Goal: Task Accomplishment & Management: Use online tool/utility

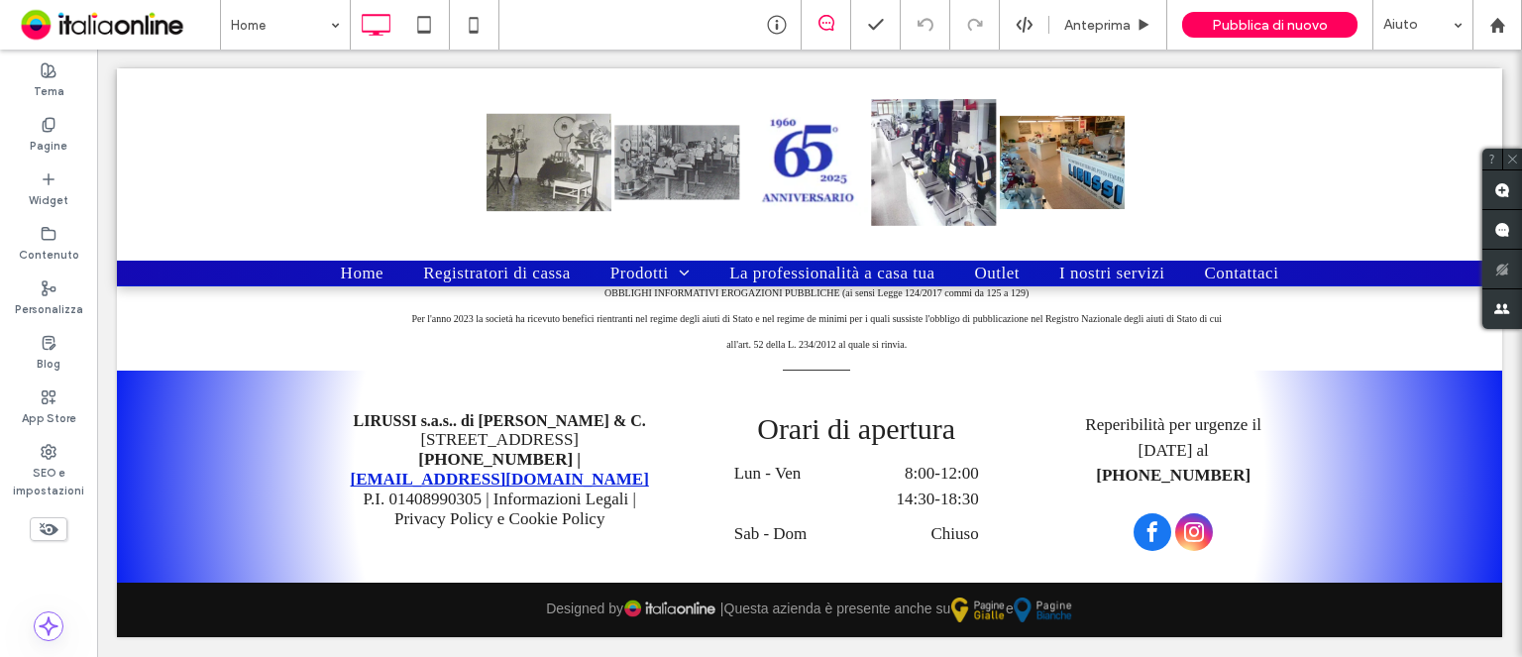
scroll to position [4889, 0]
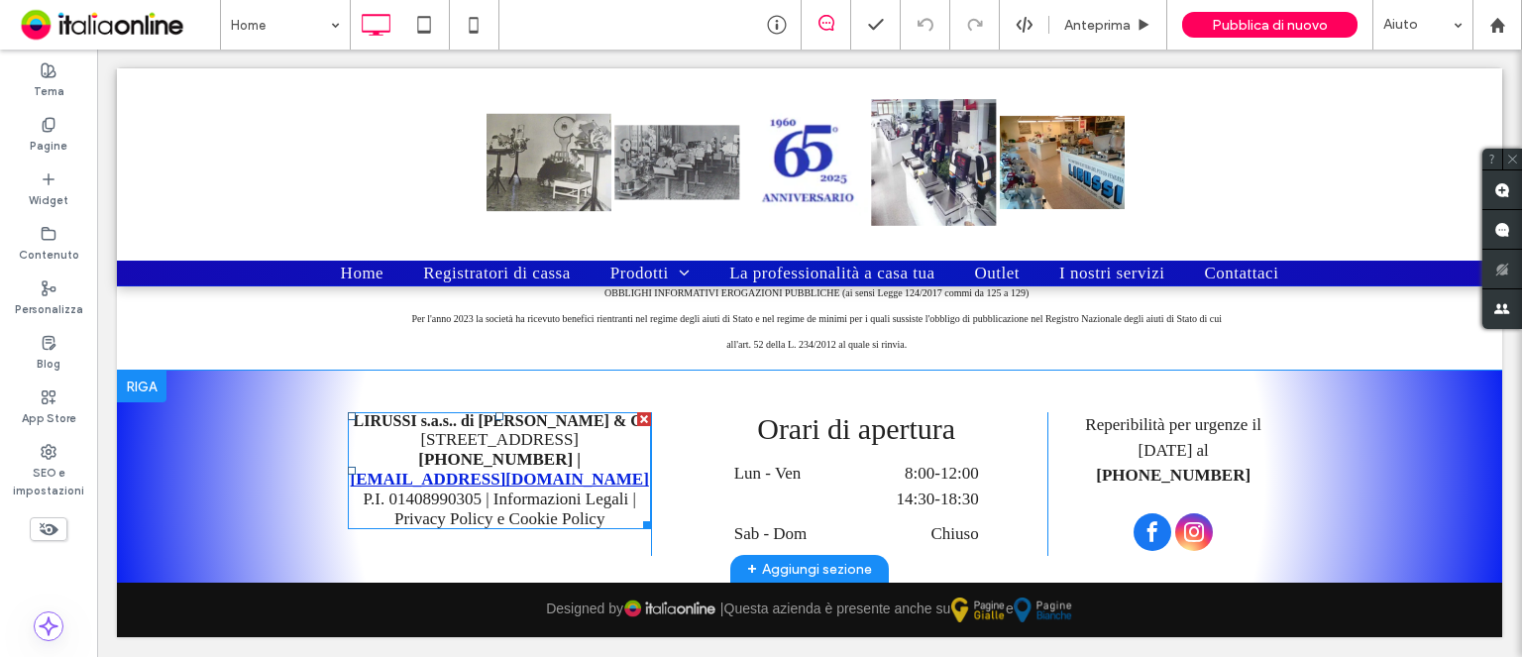
click at [420, 430] on span "[STREET_ADDRESS]" at bounding box center [499, 439] width 158 height 19
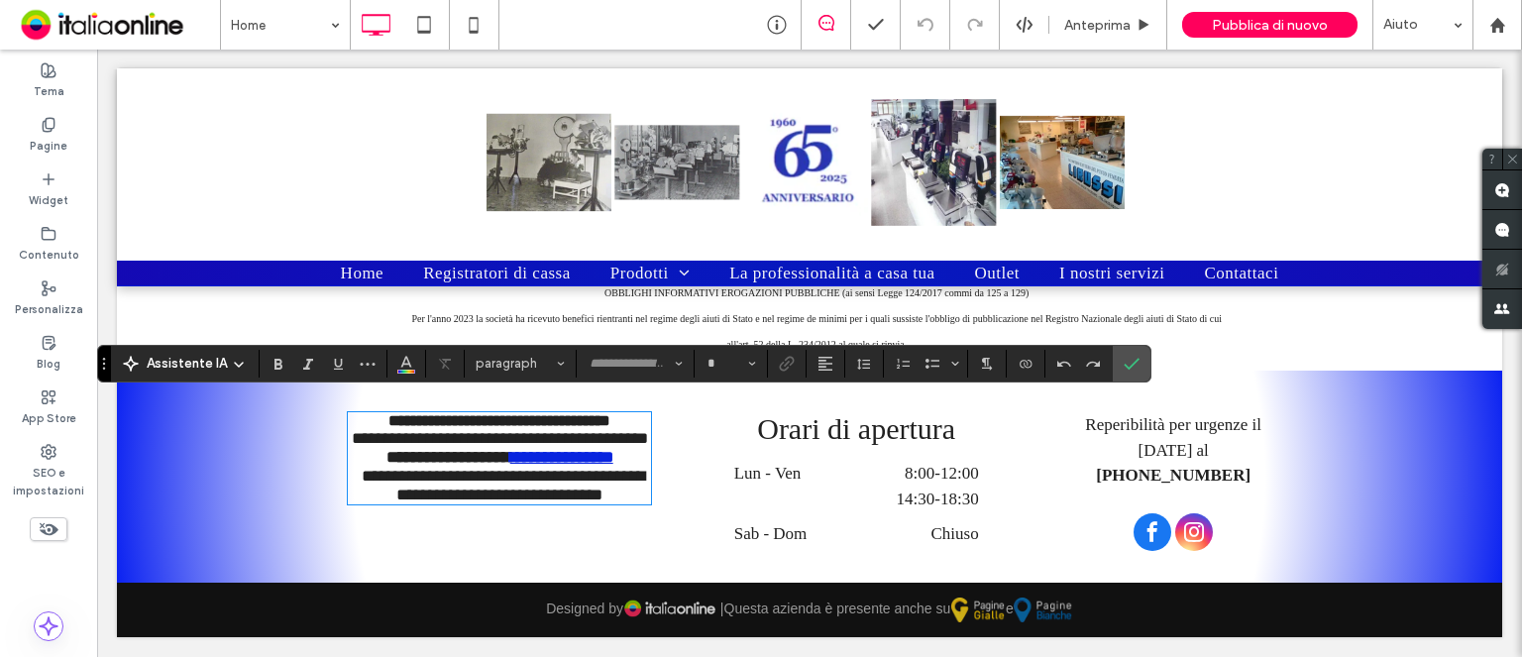
type input "*******"
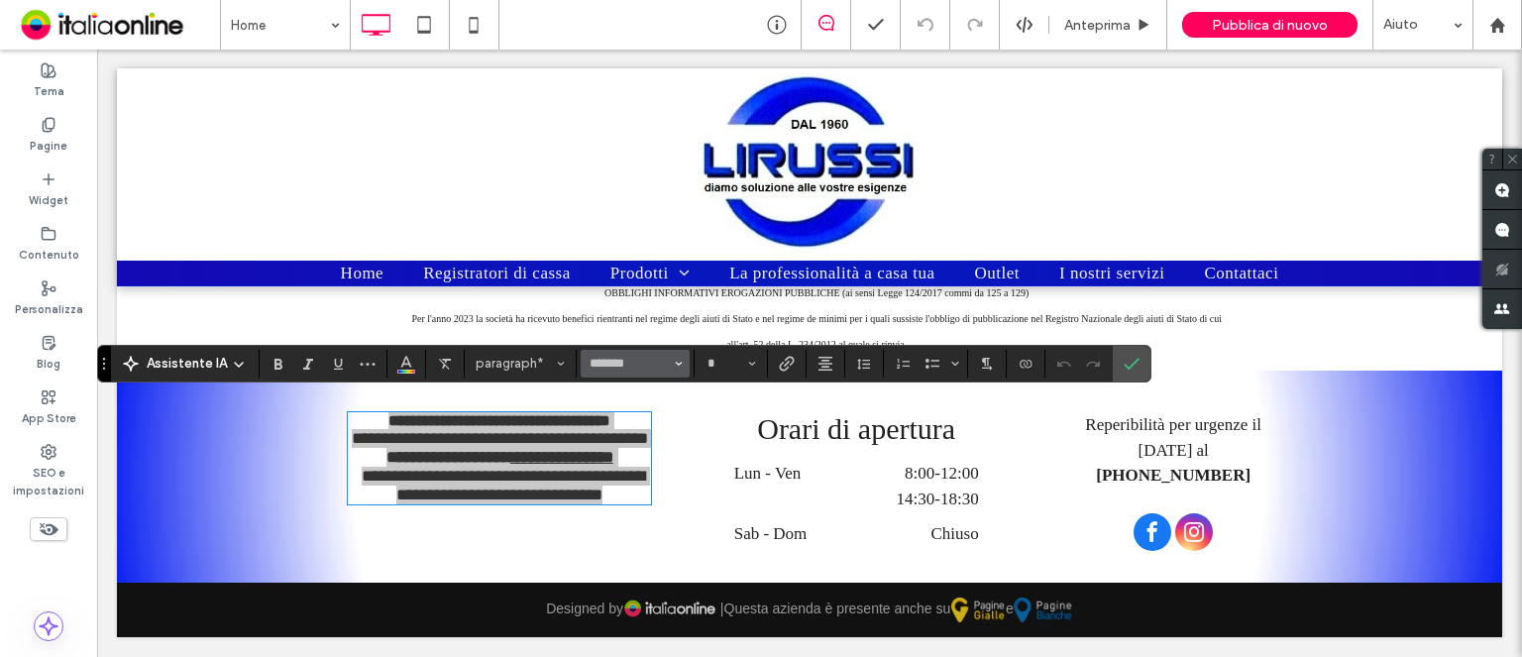
click at [680, 360] on button "*******" at bounding box center [635, 364] width 109 height 28
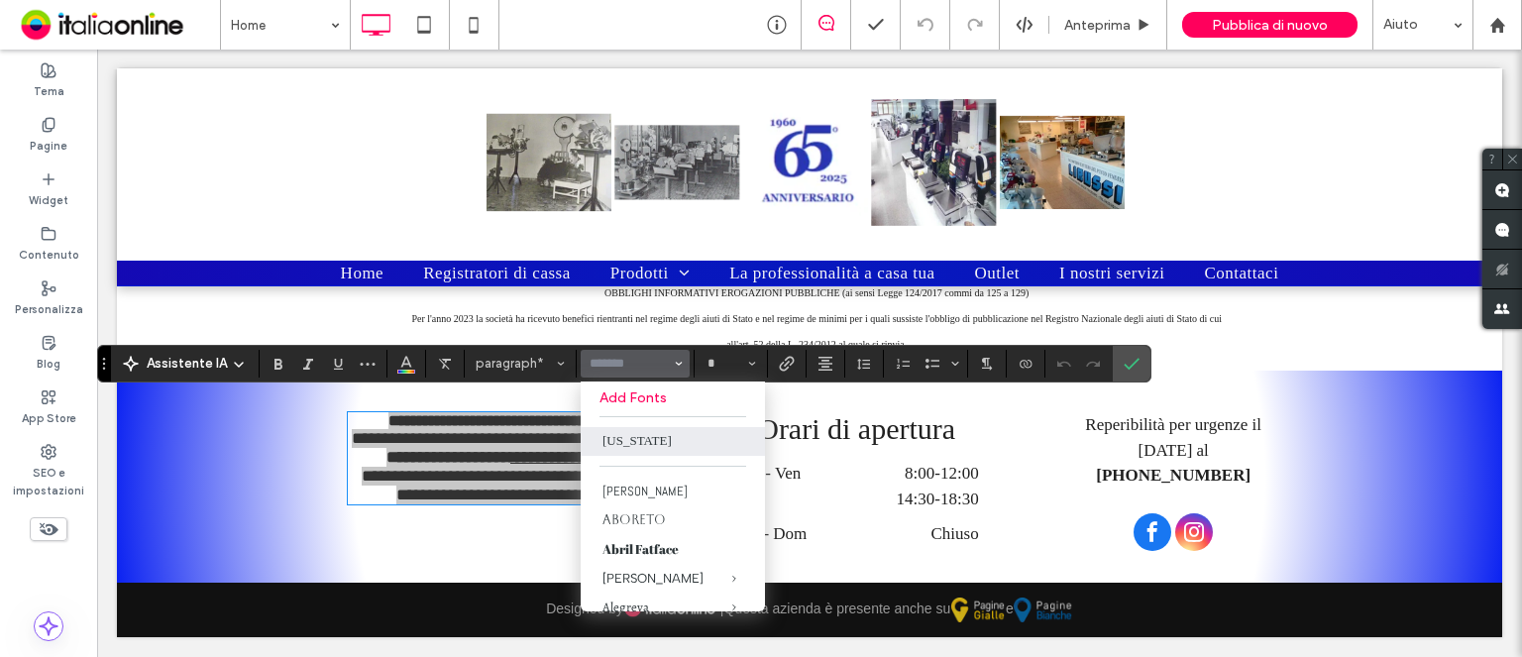
click at [641, 362] on input "Carattere e spessore del carattere-input" at bounding box center [629, 364] width 84 height 16
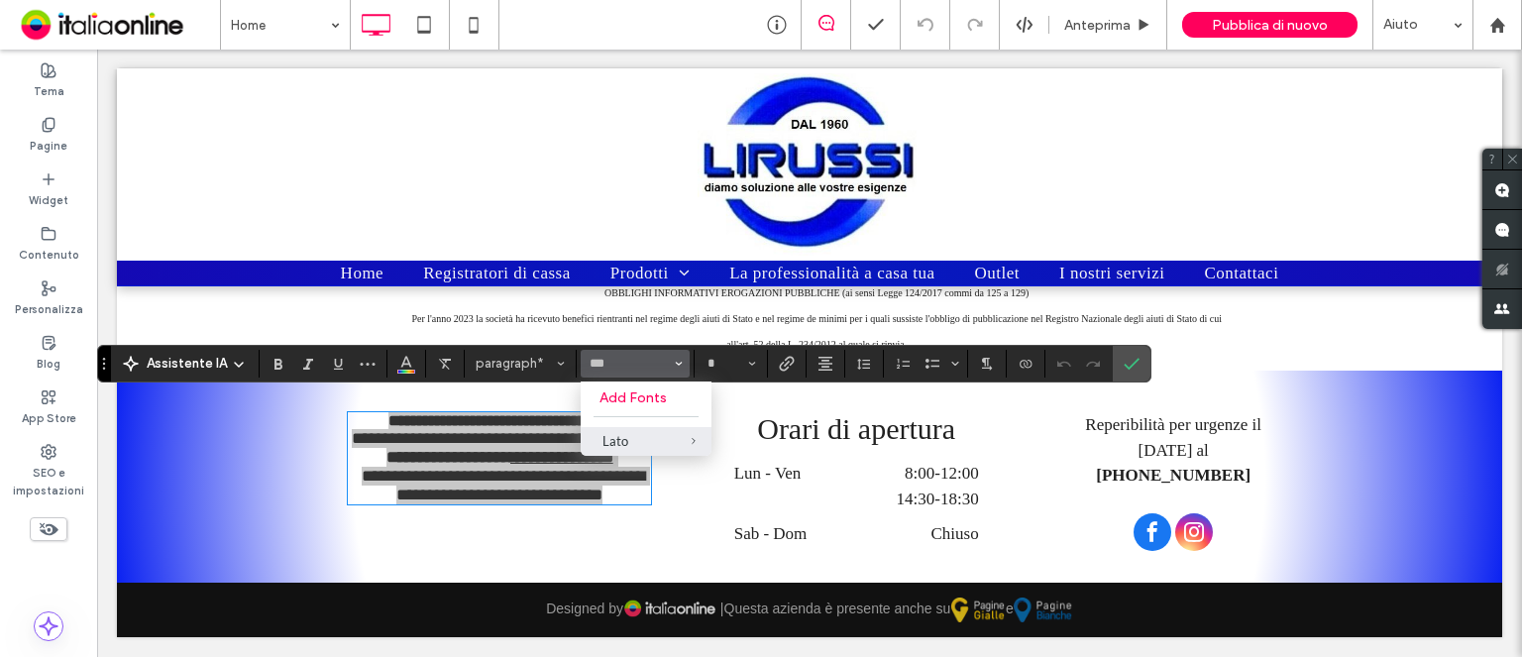
click at [630, 442] on div "Lato" at bounding box center [645, 441] width 87 height 16
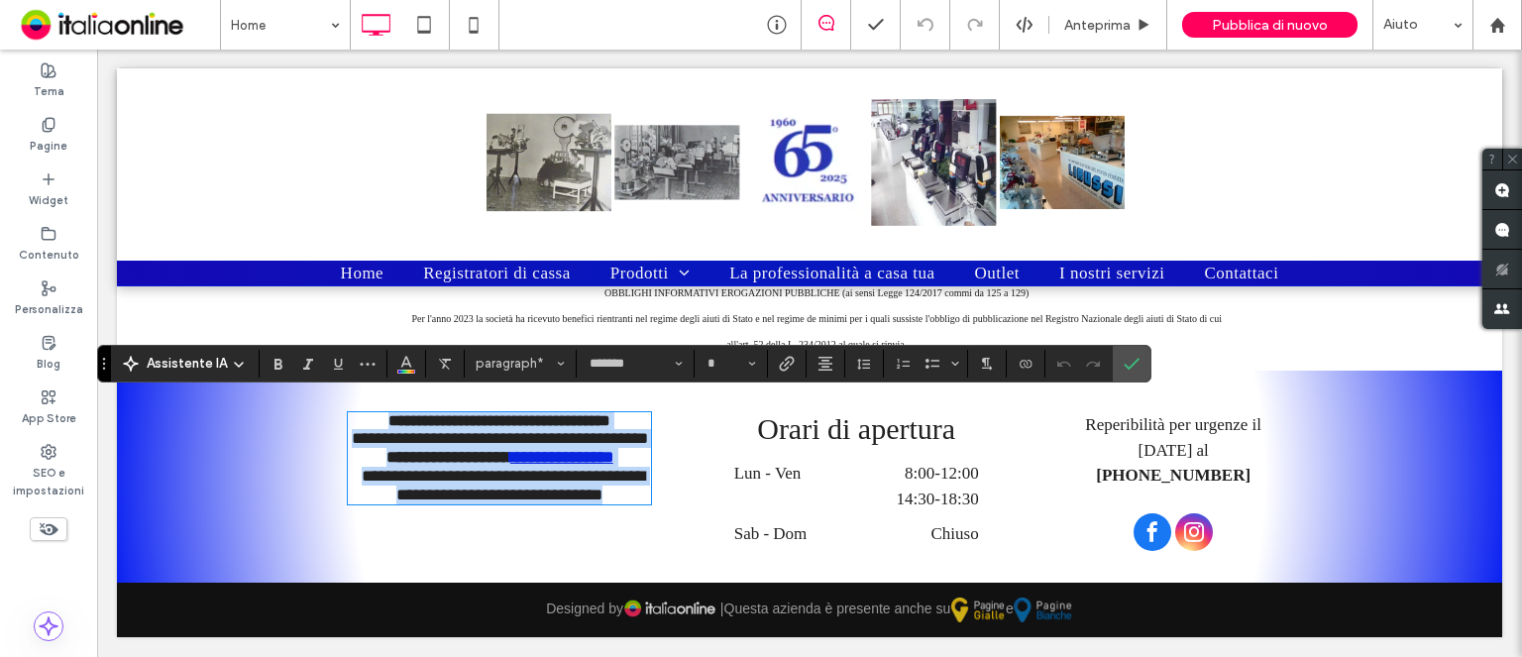
type input "****"
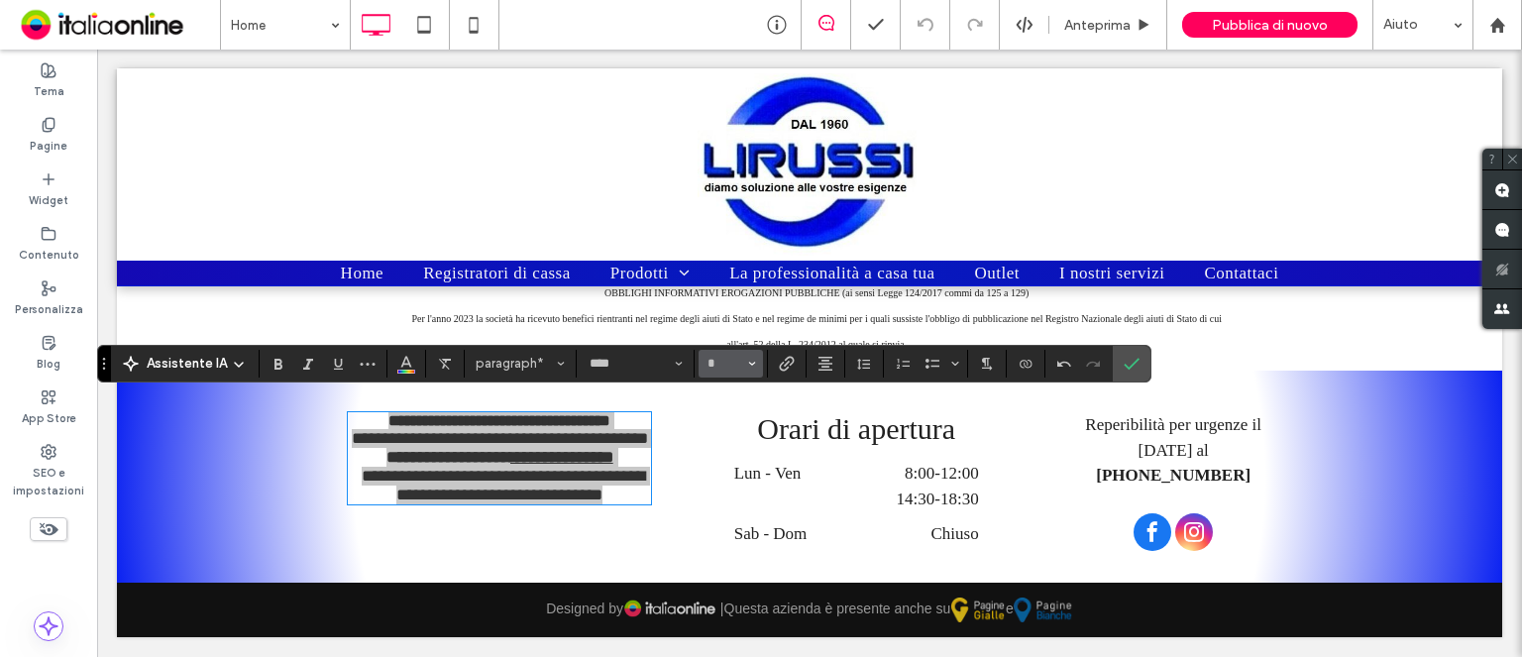
click at [743, 366] on button "*" at bounding box center [730, 364] width 64 height 28
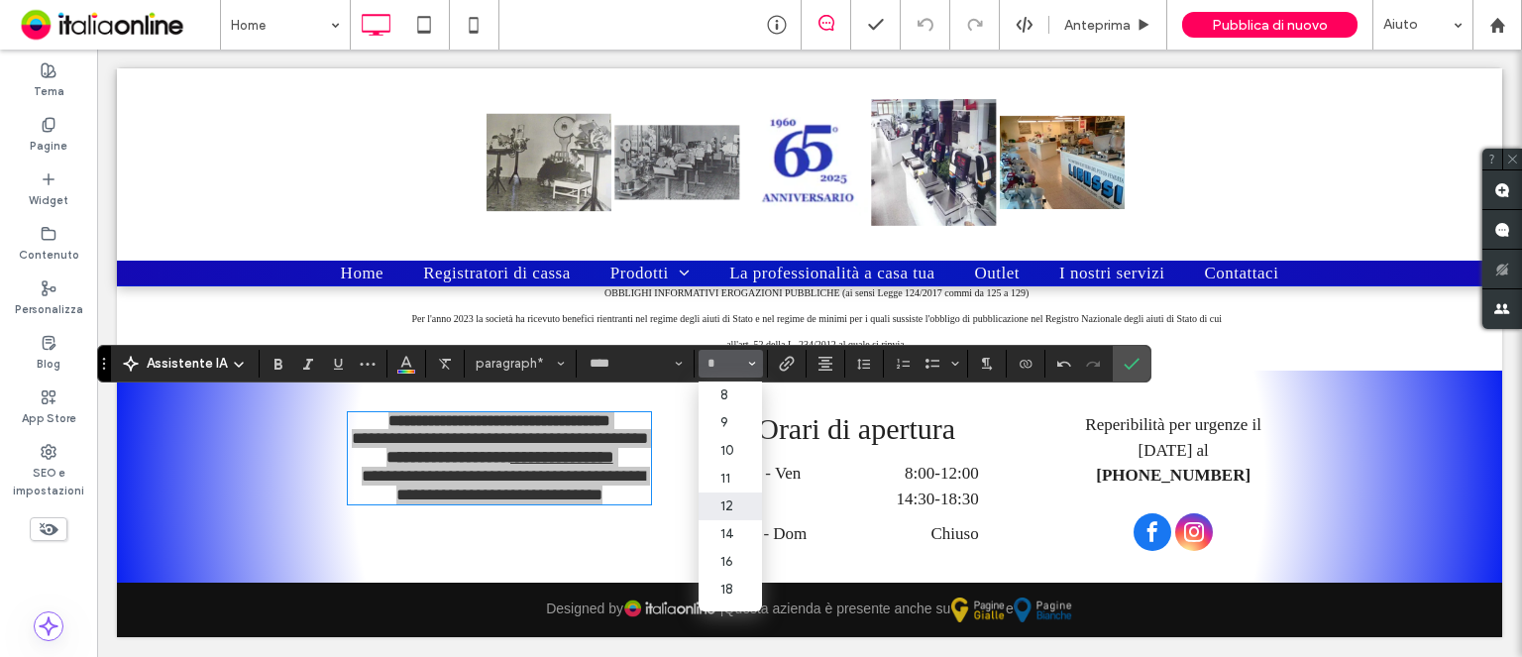
click at [725, 508] on label "12" at bounding box center [729, 506] width 63 height 28
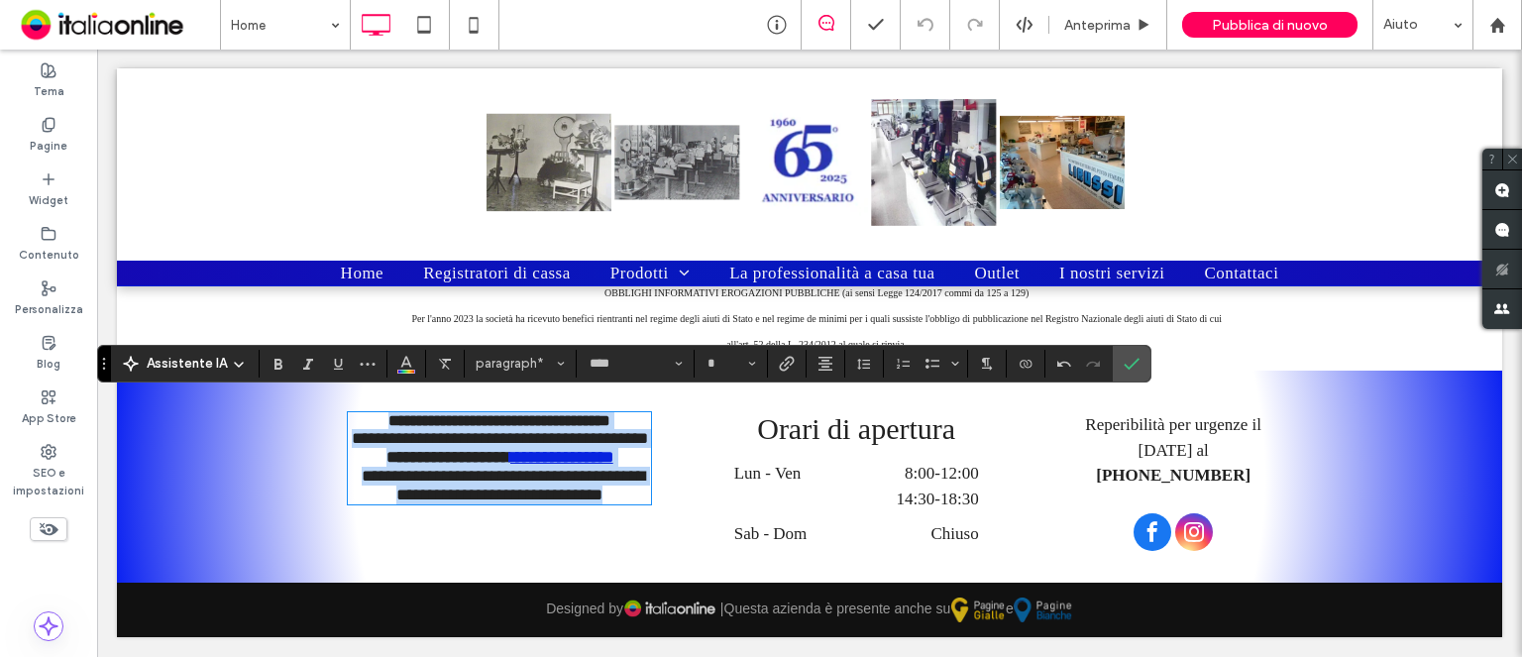
type input "**"
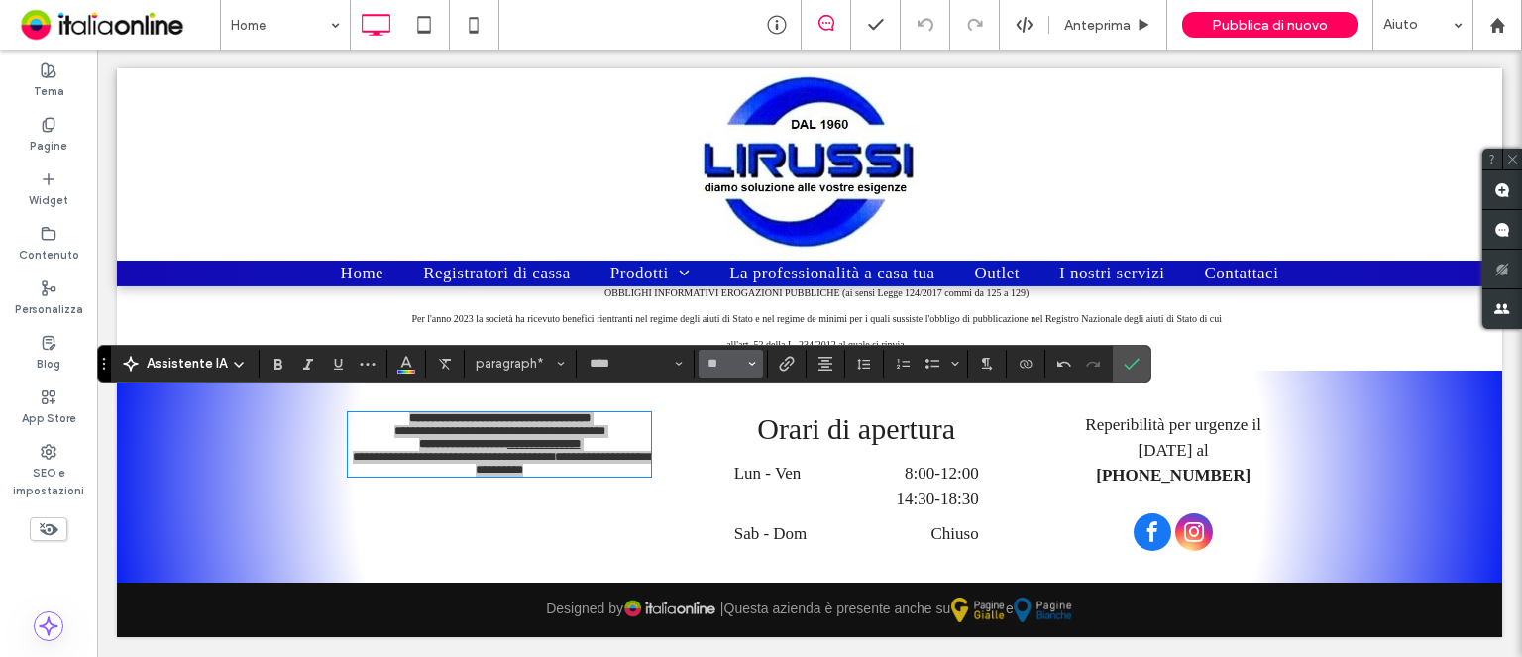
click at [752, 363] on icon "Dimensione" at bounding box center [752, 364] width 8 height 8
click at [717, 534] on label "14" at bounding box center [729, 534] width 63 height 28
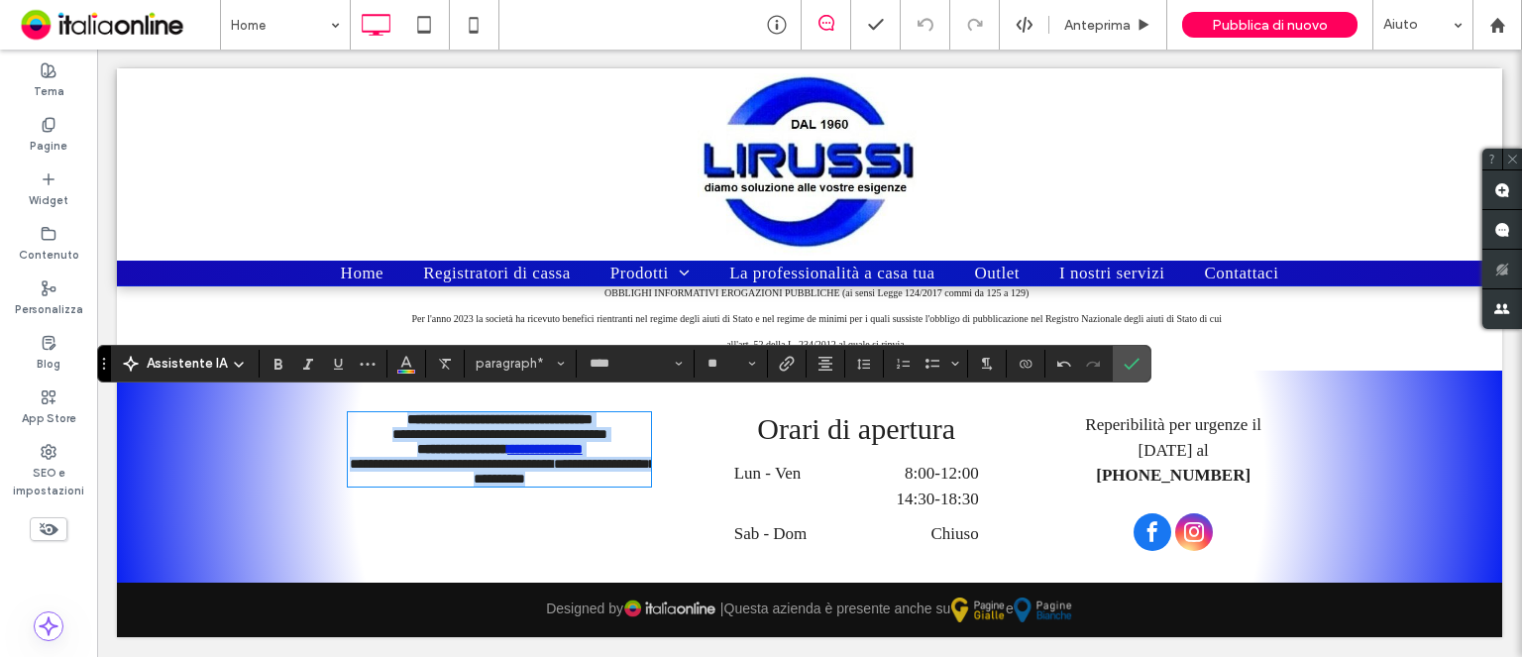
type input "**"
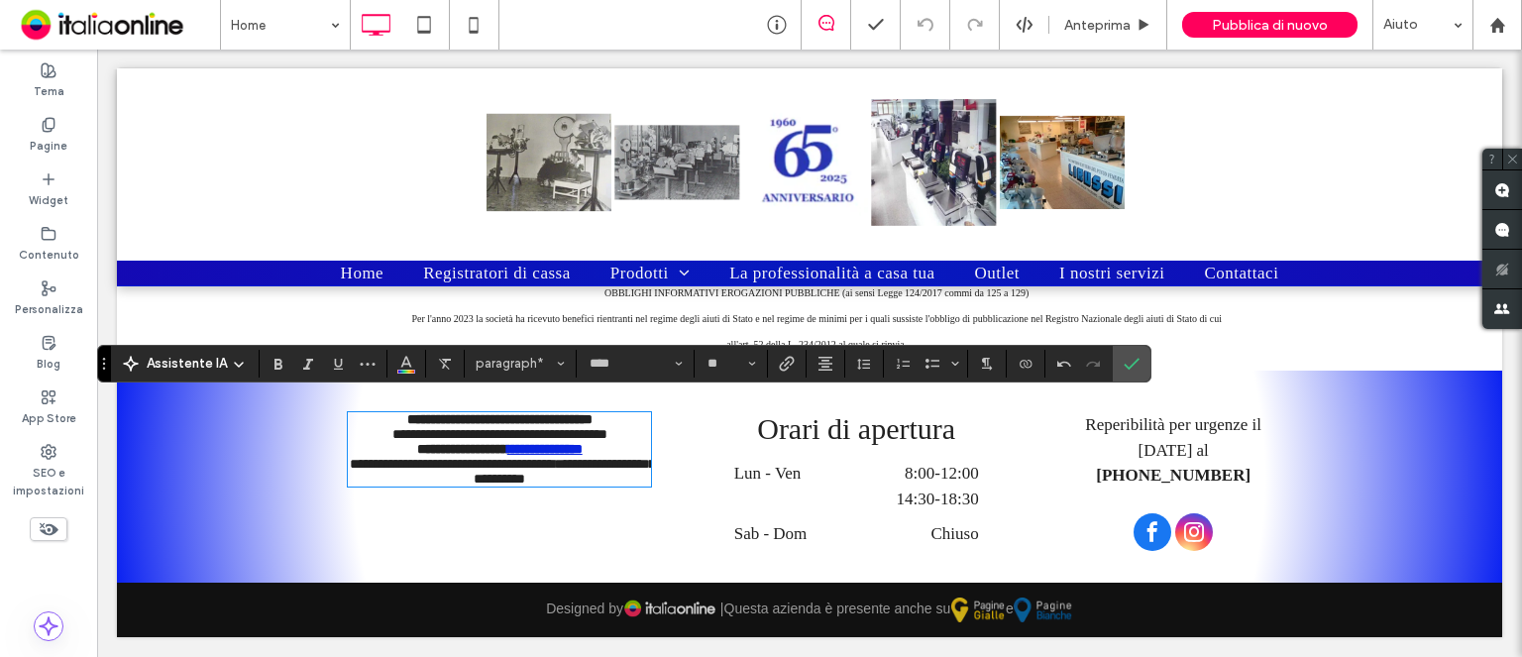
click at [566, 539] on div "**********" at bounding box center [492, 484] width 317 height 144
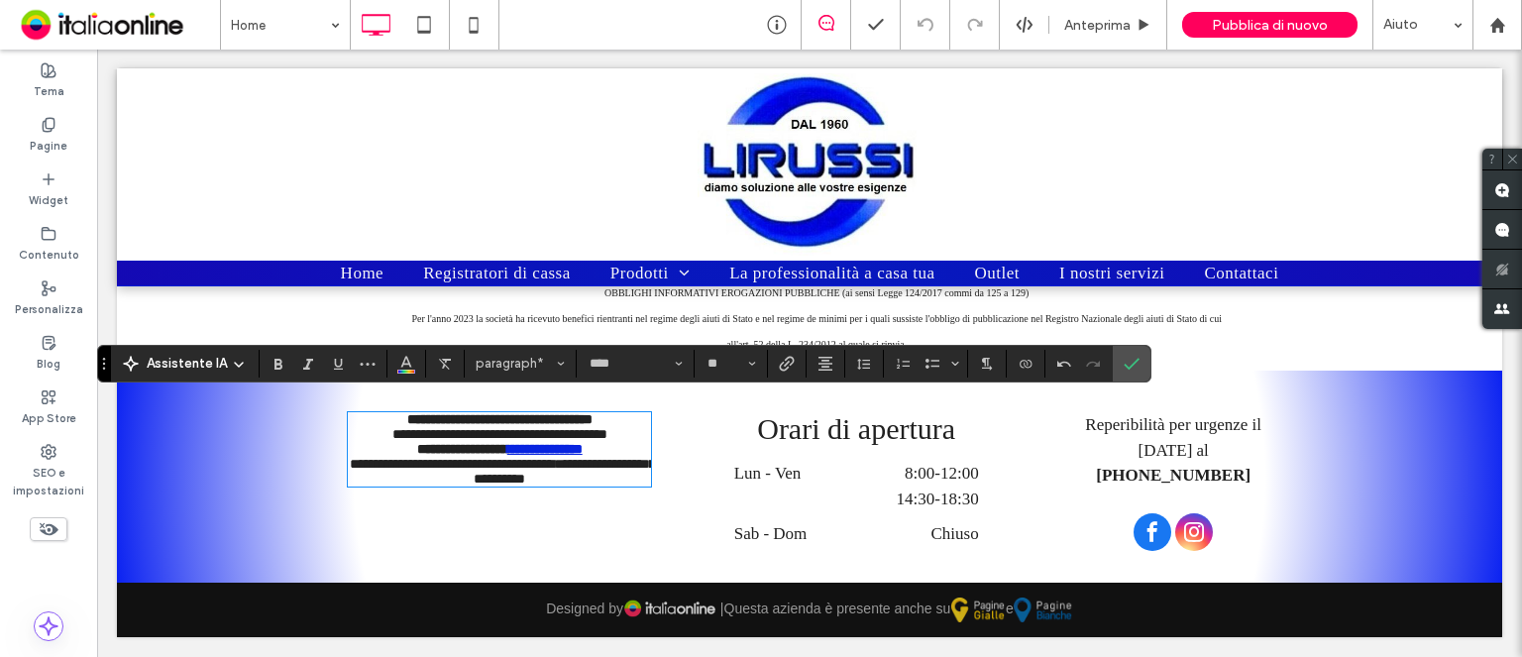
click at [381, 412] on p "**********" at bounding box center [499, 419] width 303 height 15
type input "*******"
type input "**"
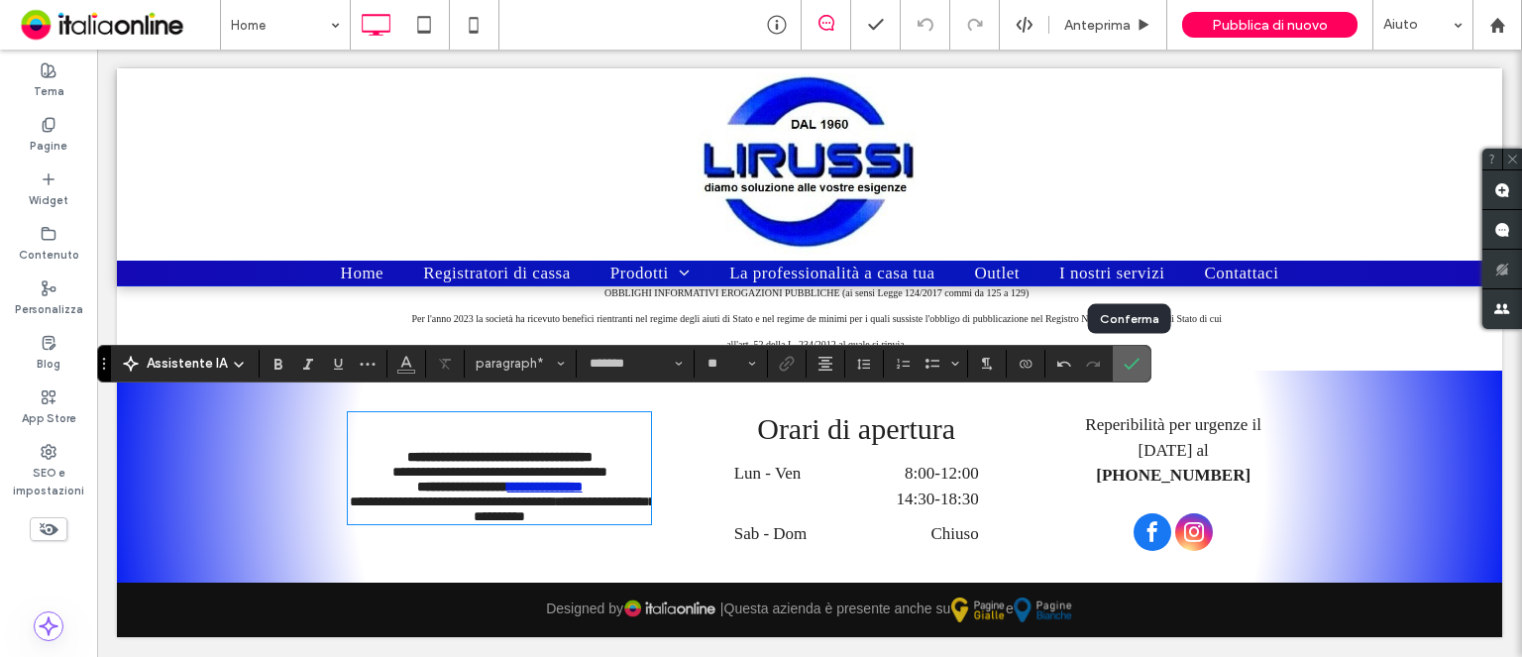
click at [1129, 350] on span "Conferma" at bounding box center [1131, 364] width 16 height 34
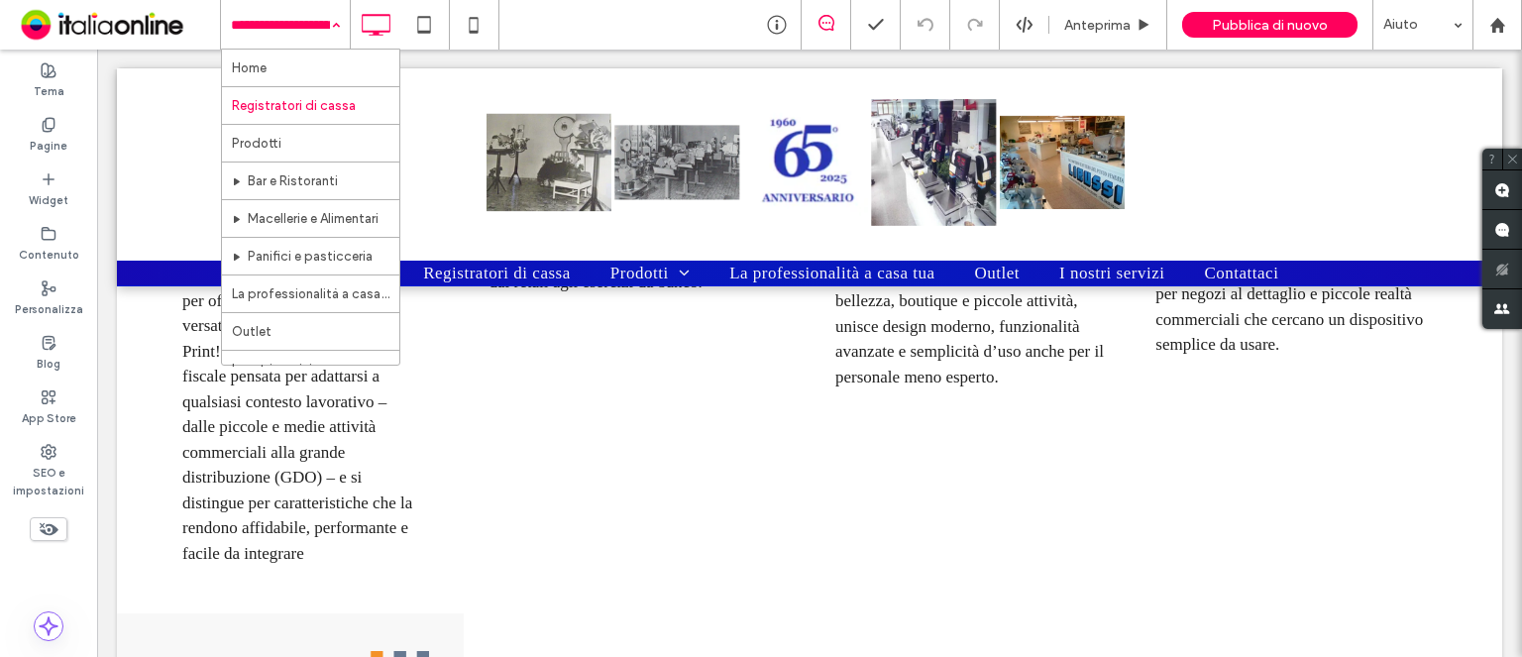
scroll to position [4069, 0]
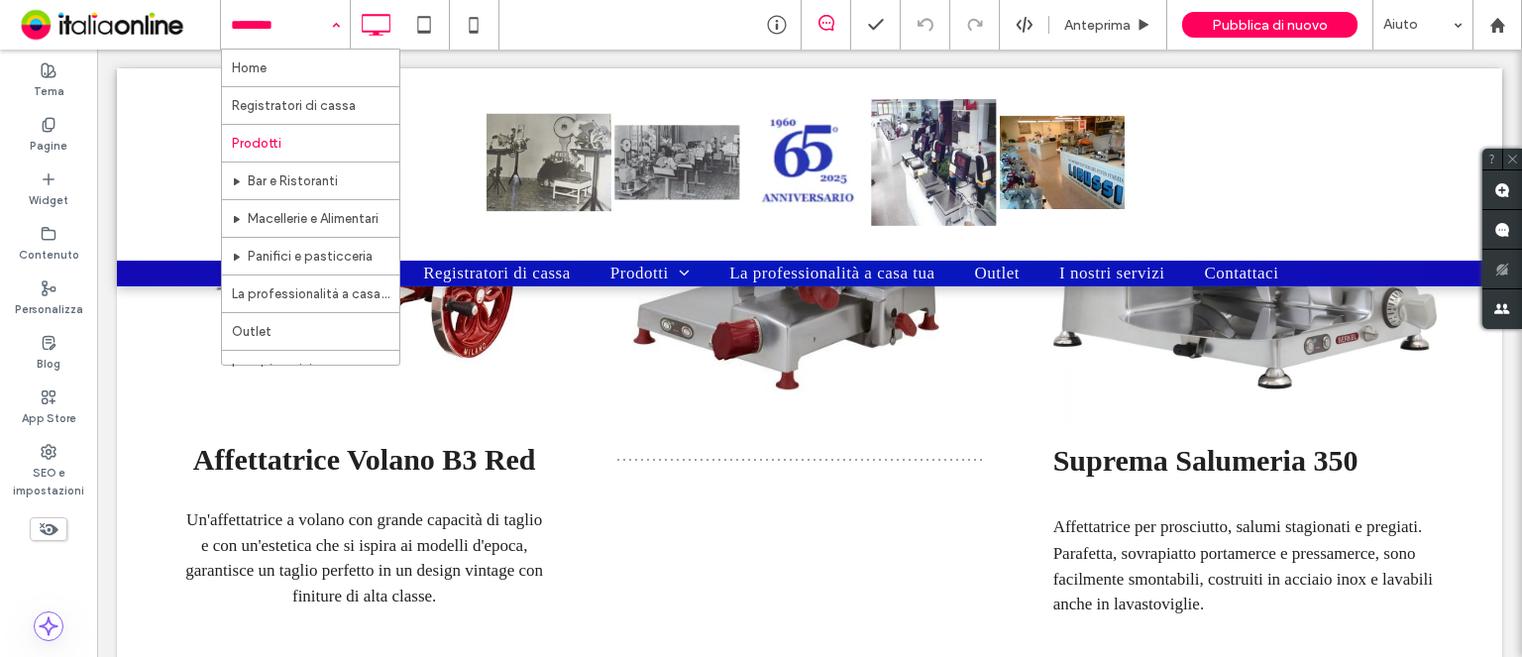
scroll to position [3479, 0]
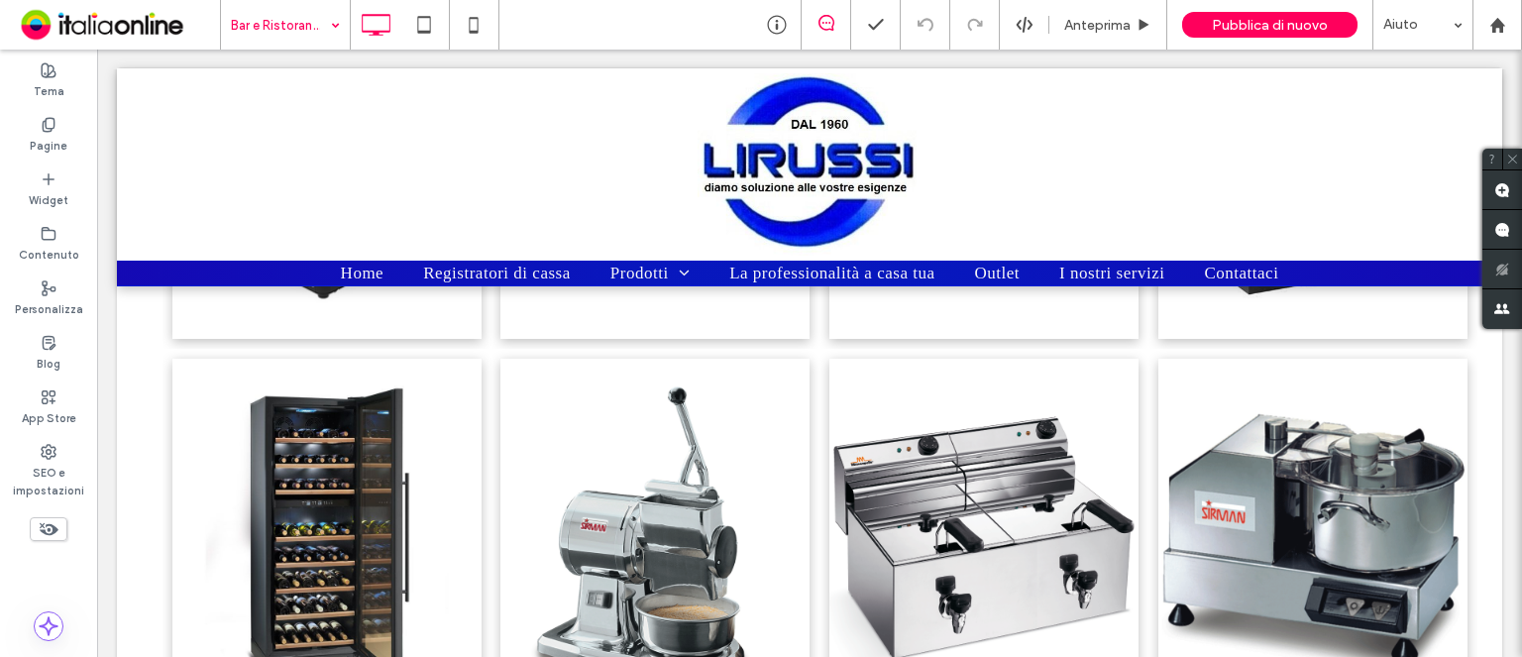
scroll to position [1137, 0]
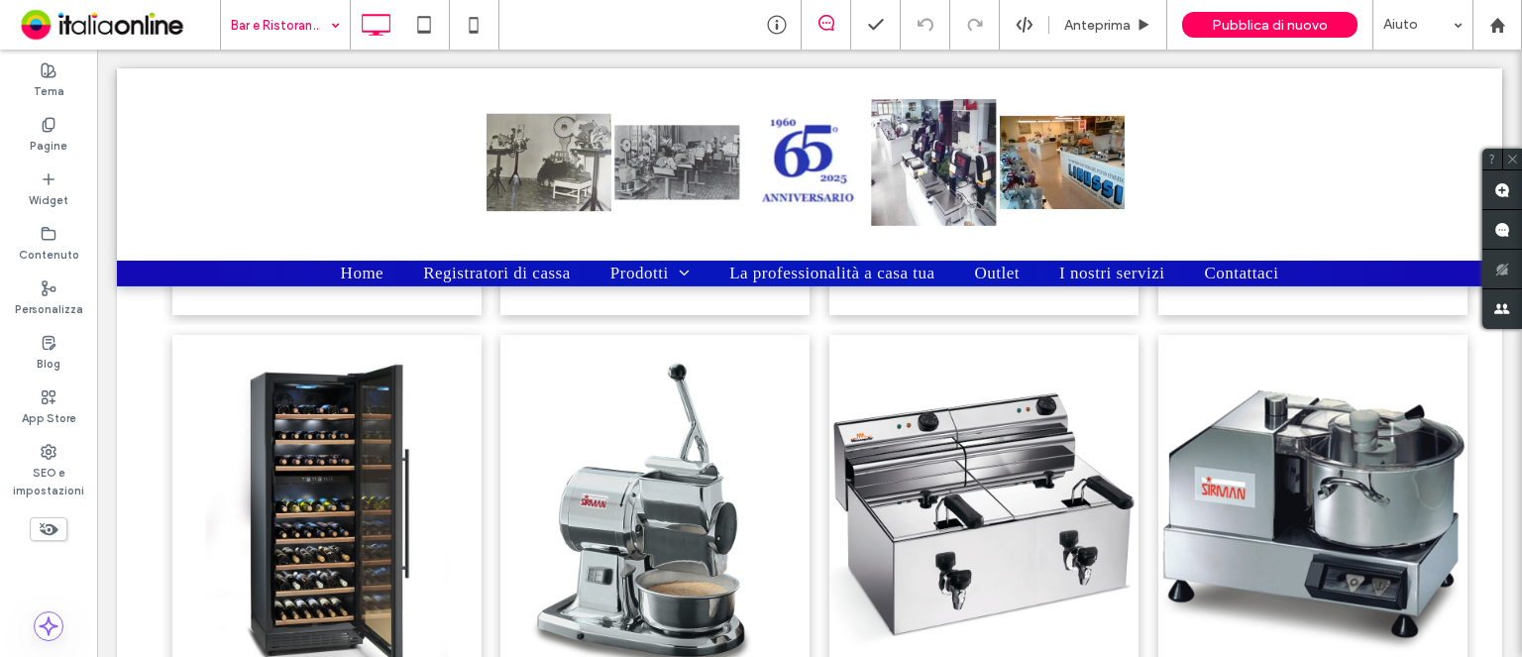
drag, startPoint x: 1519, startPoint y: 100, endPoint x: 1618, endPoint y: 269, distance: 196.2
click at [286, 29] on input at bounding box center [280, 25] width 99 height 50
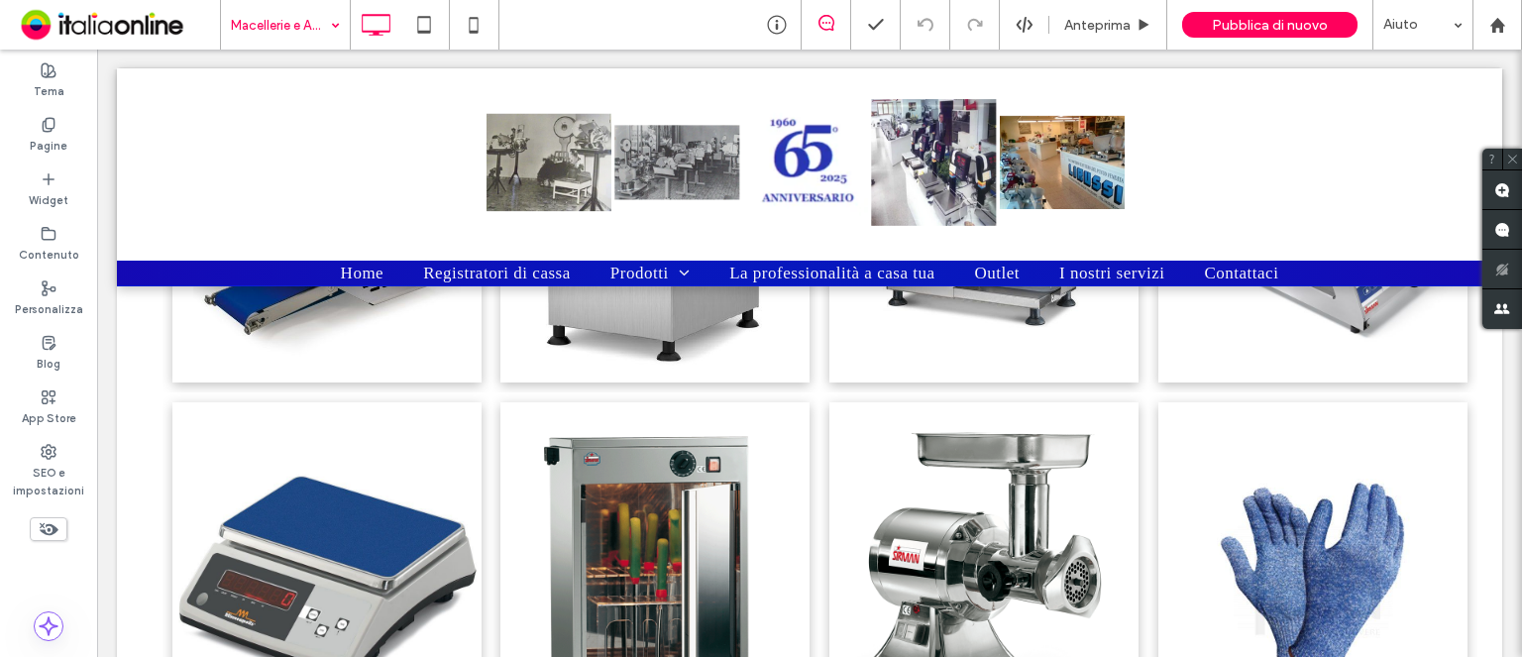
scroll to position [1778, 0]
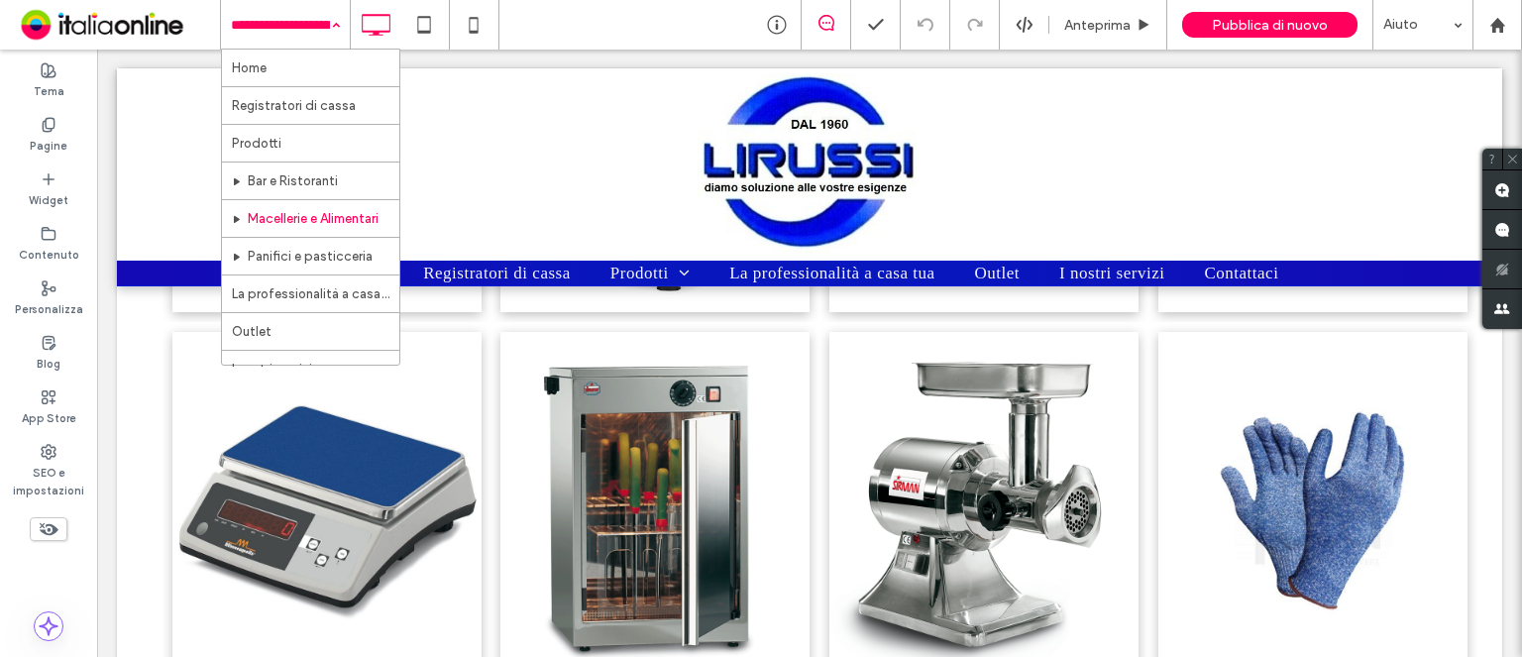
click at [310, 16] on input at bounding box center [280, 25] width 99 height 50
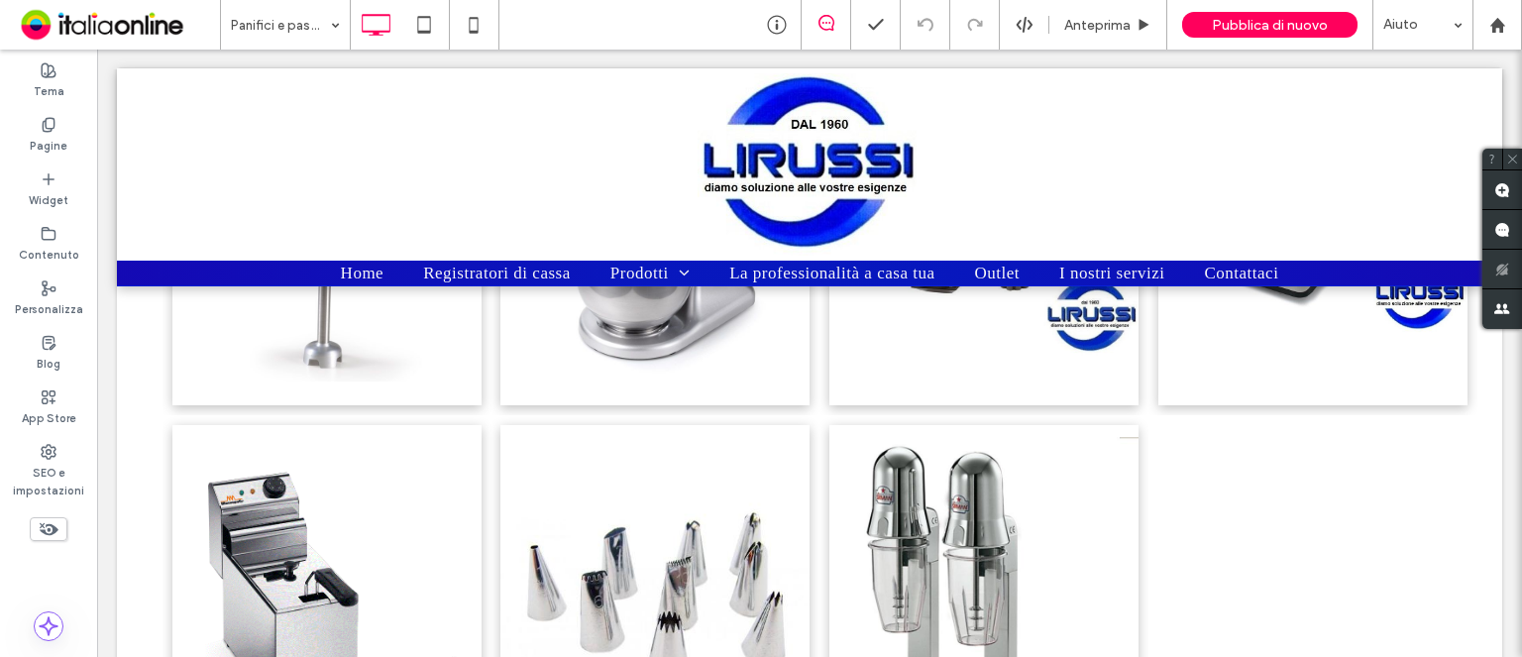
scroll to position [1950, 0]
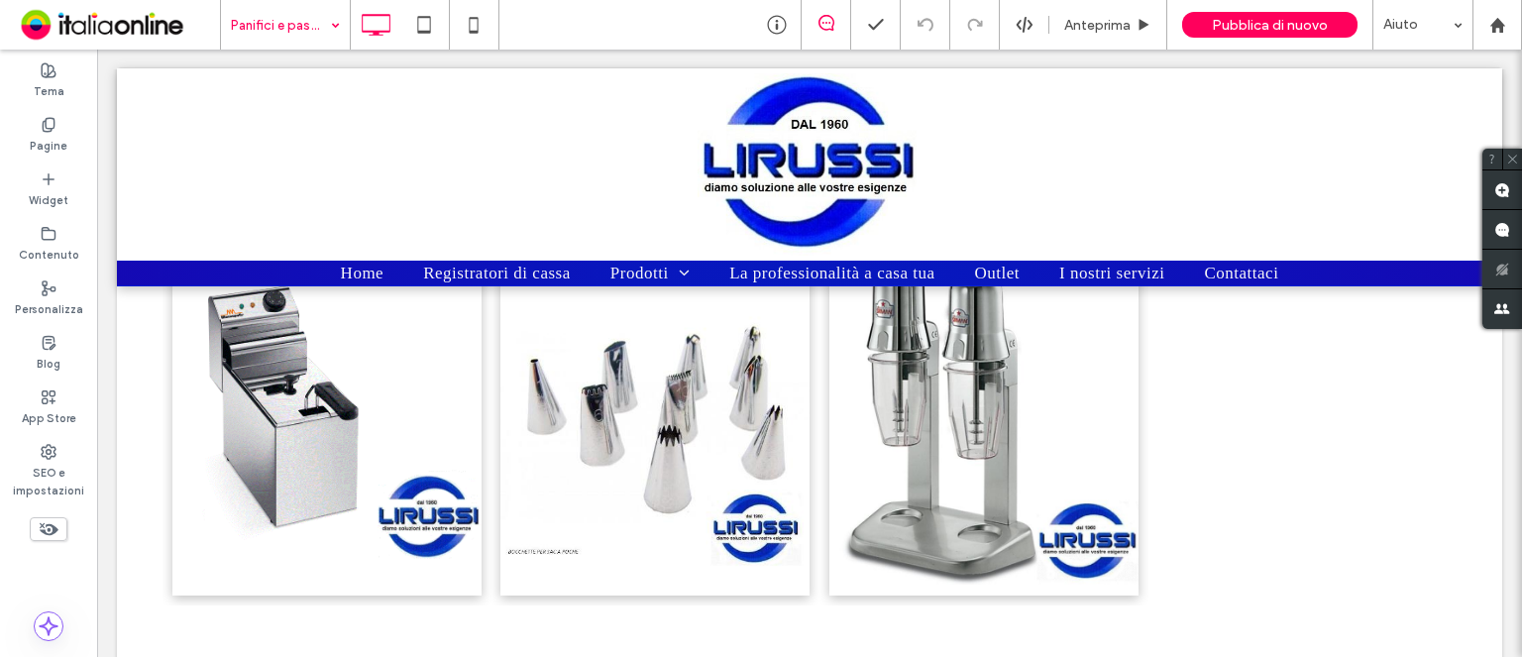
click at [323, 24] on div "Panifici e pasticceria" at bounding box center [285, 25] width 129 height 50
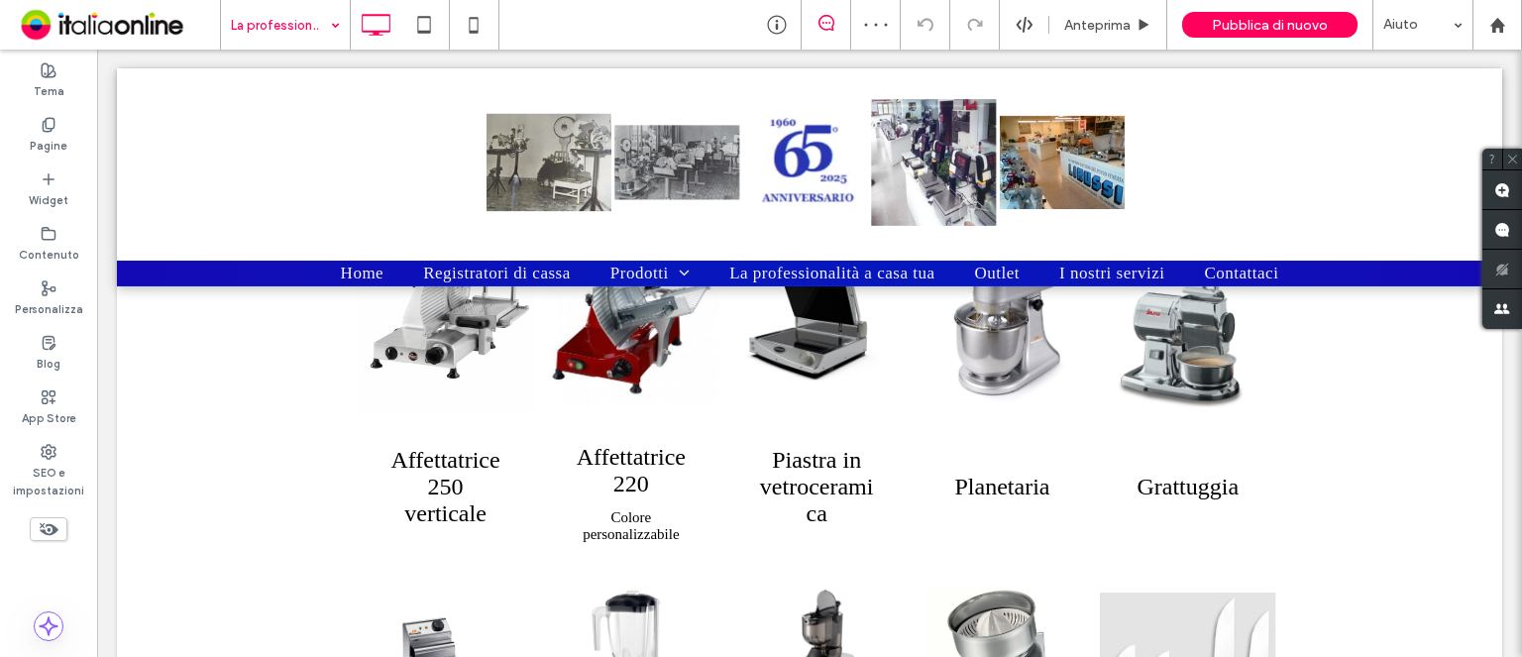
scroll to position [619, 0]
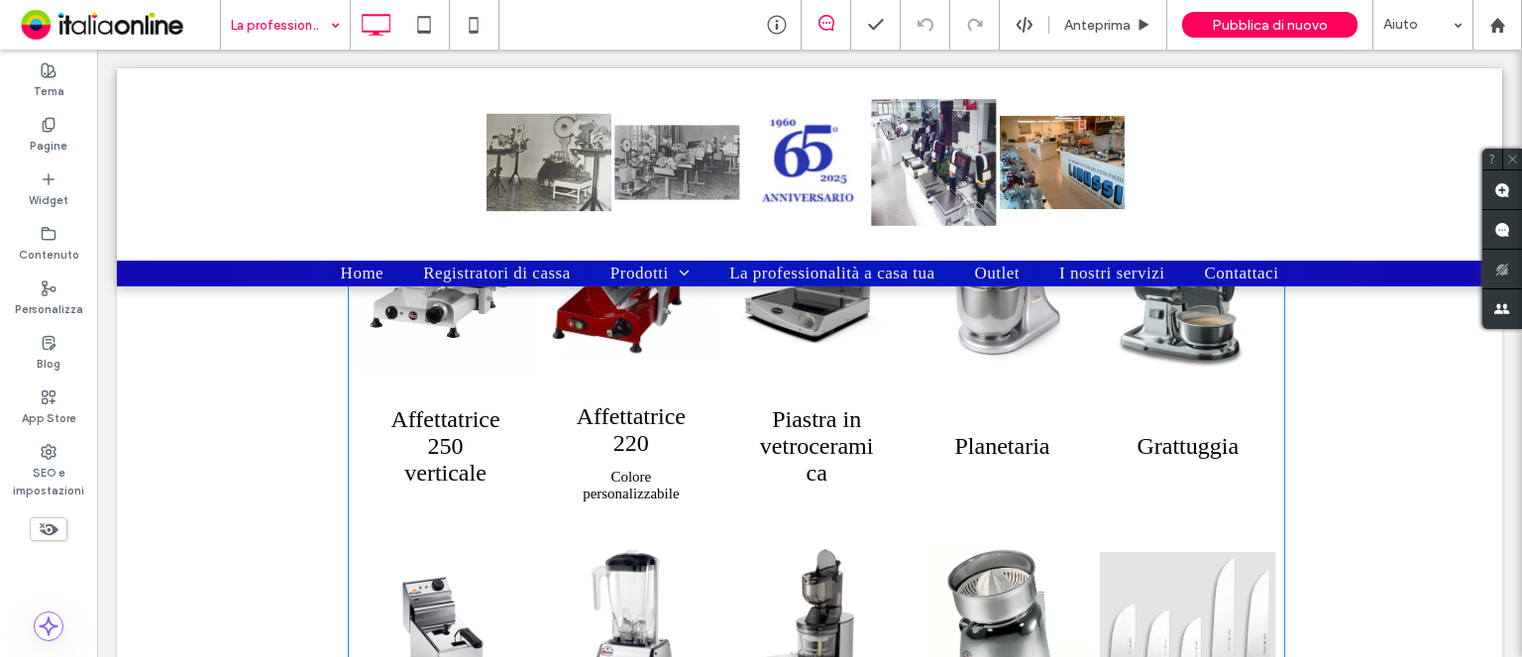
drag, startPoint x: 444, startPoint y: 448, endPoint x: 896, endPoint y: 467, distance: 452.1
click at [444, 448] on h3 "Affettatrice 250 verticale" at bounding box center [444, 446] width 117 height 84
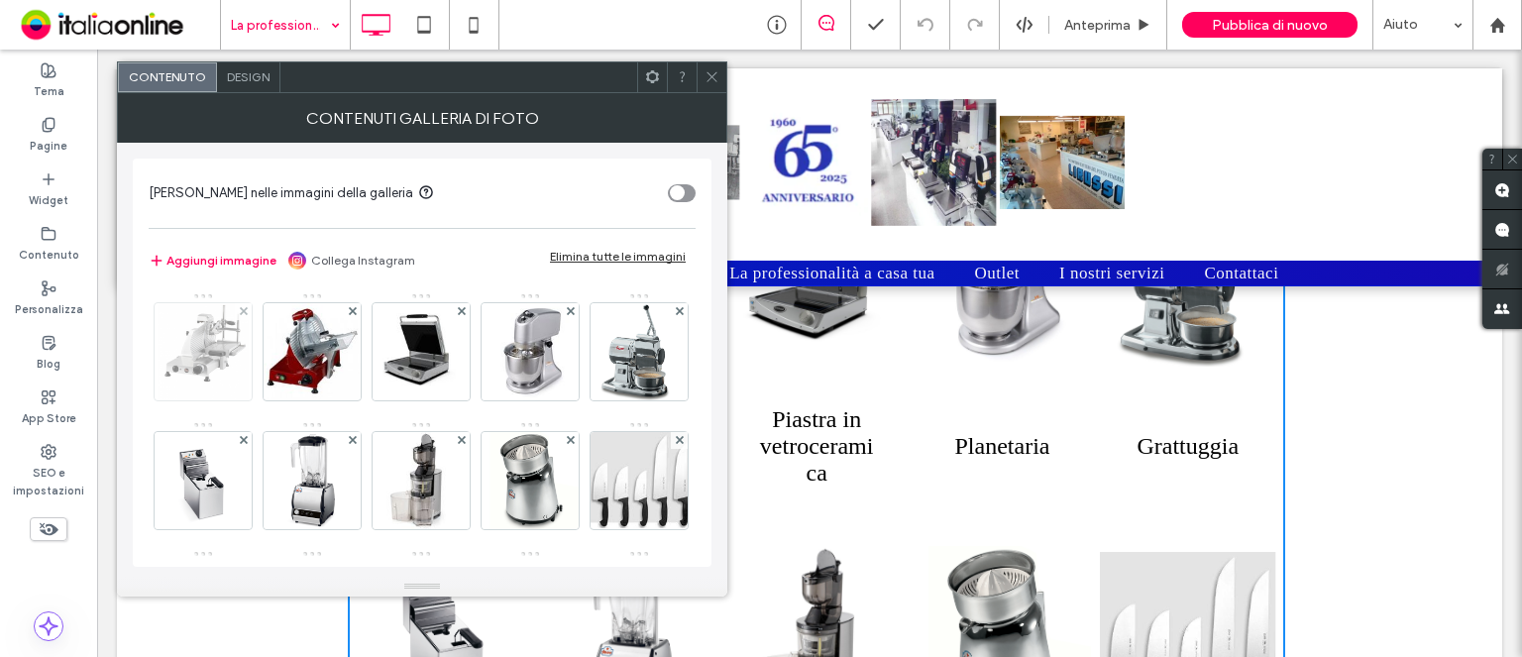
click at [174, 352] on img at bounding box center [203, 351] width 91 height 97
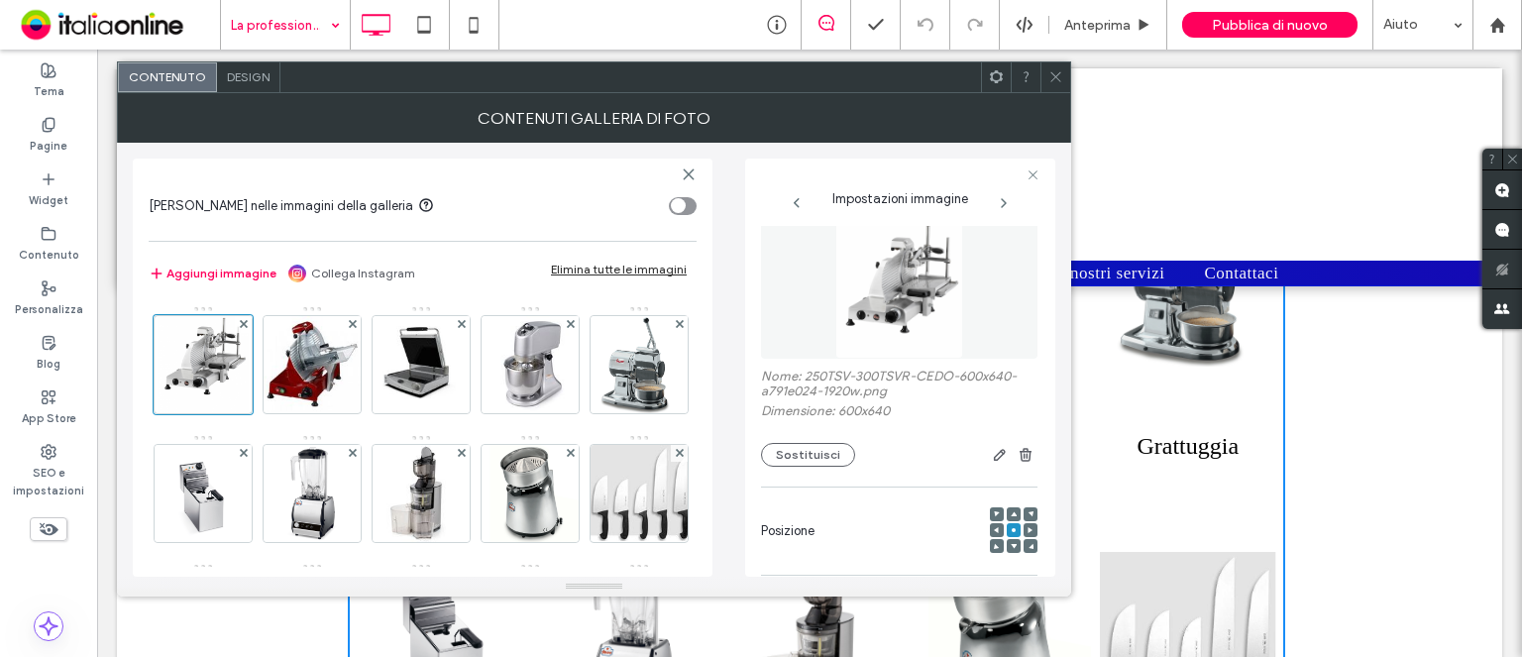
scroll to position [0, 0]
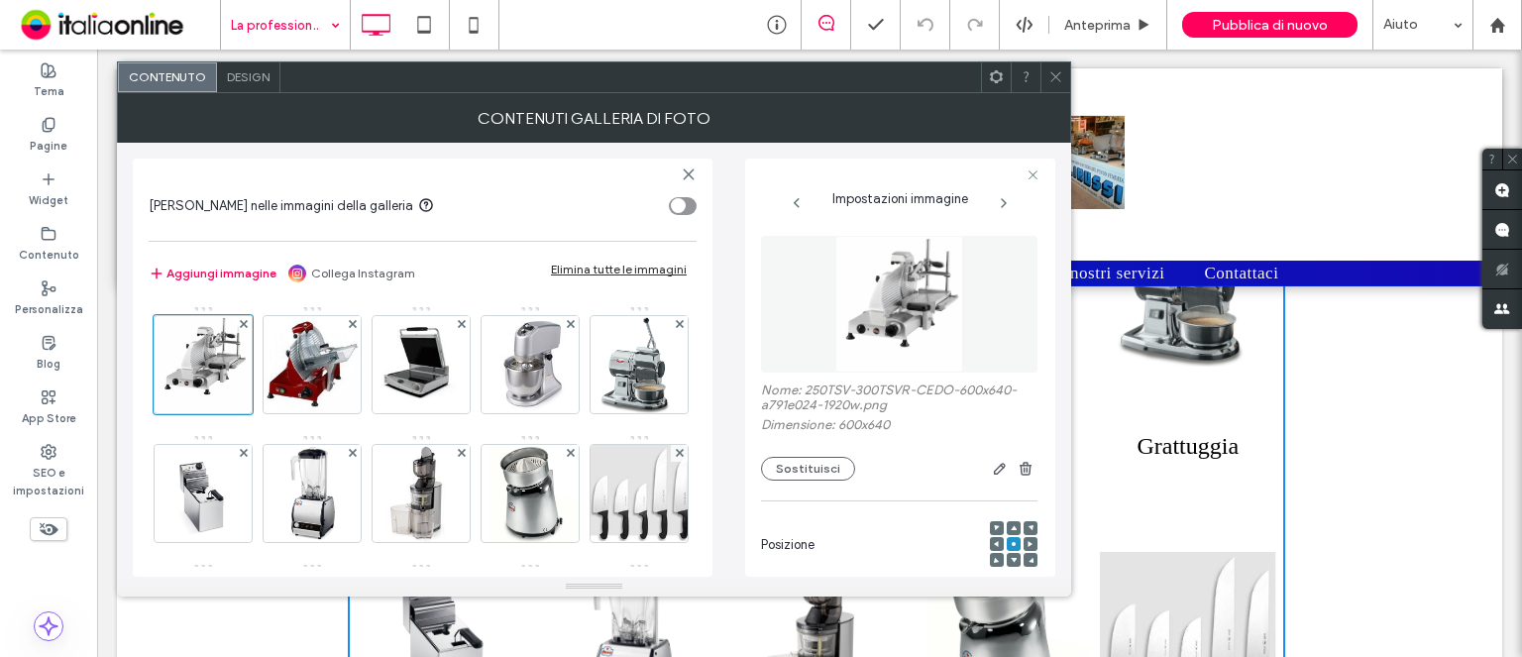
click at [1057, 85] on span at bounding box center [1055, 77] width 15 height 30
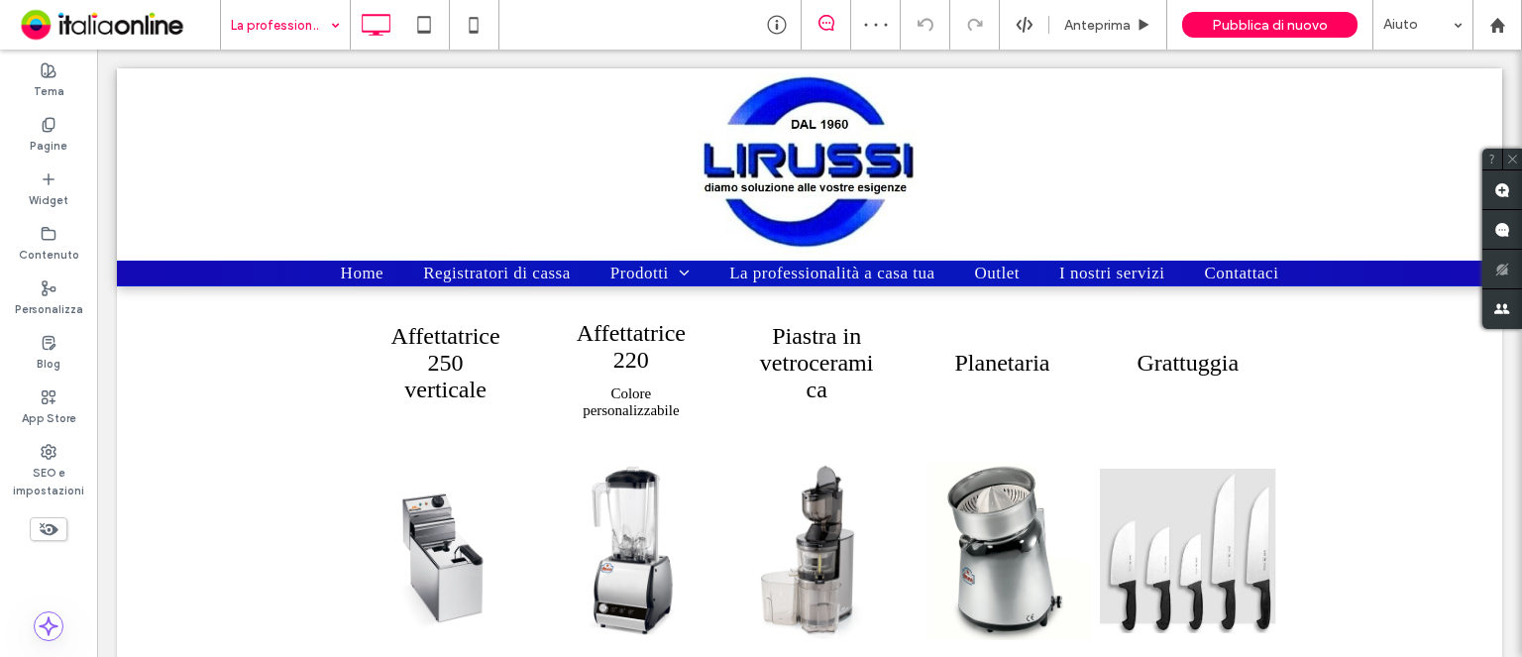
scroll to position [717, 0]
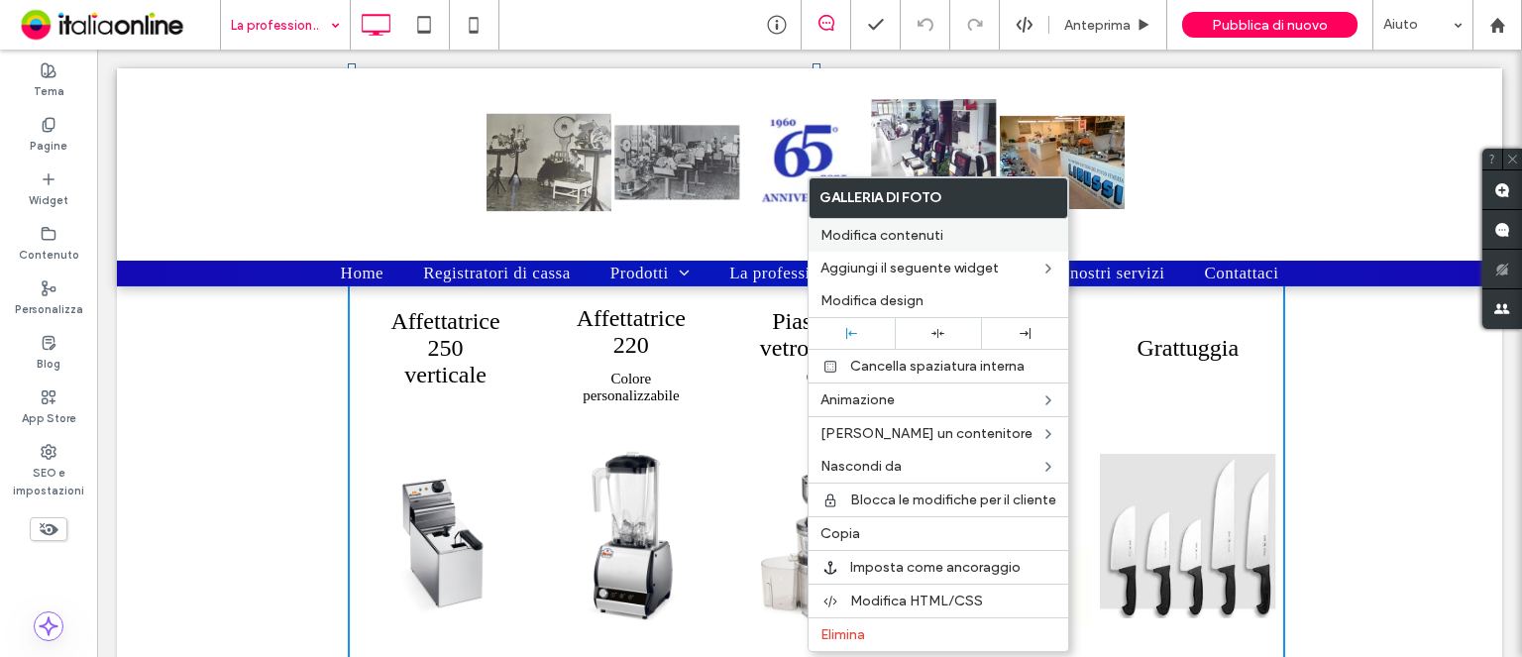
drag, startPoint x: 905, startPoint y: 245, endPoint x: 896, endPoint y: 233, distance: 15.5
click at [905, 245] on div "Modifica contenuti" at bounding box center [938, 235] width 260 height 33
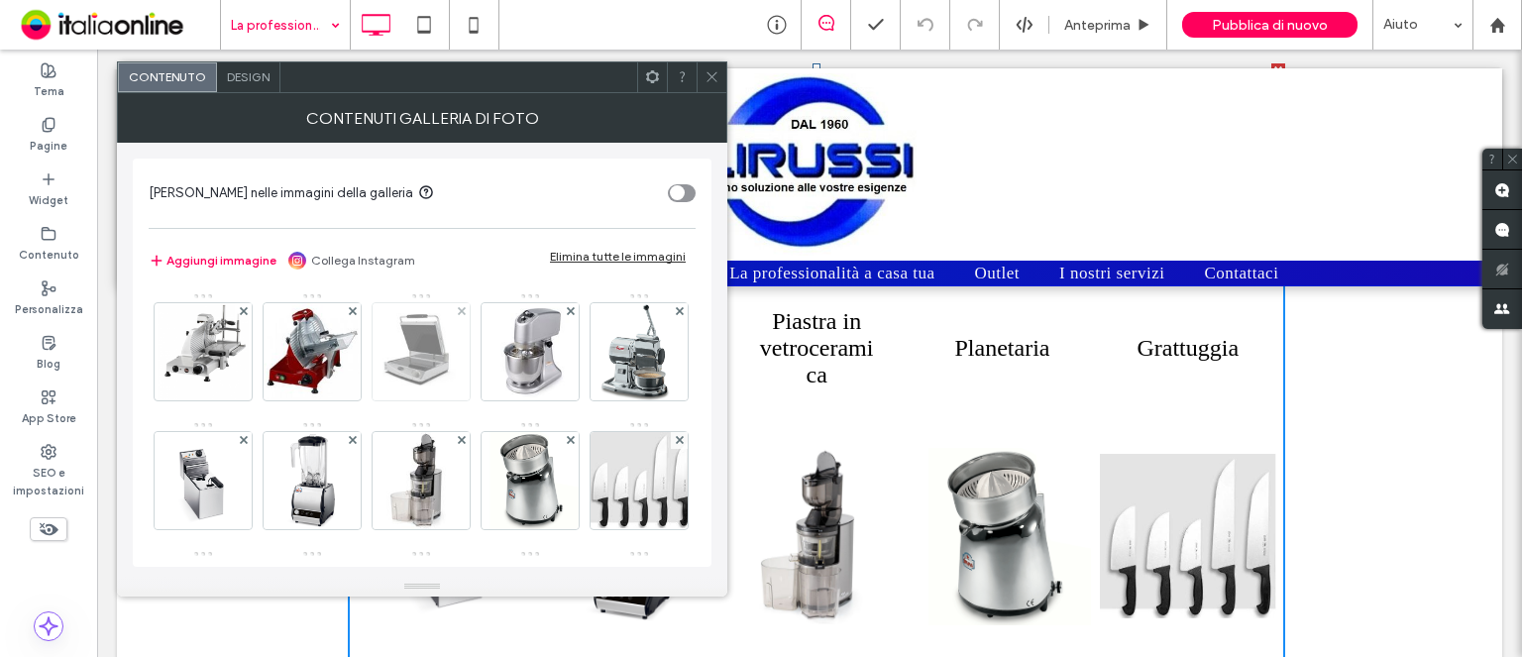
click at [410, 361] on img at bounding box center [420, 351] width 97 height 97
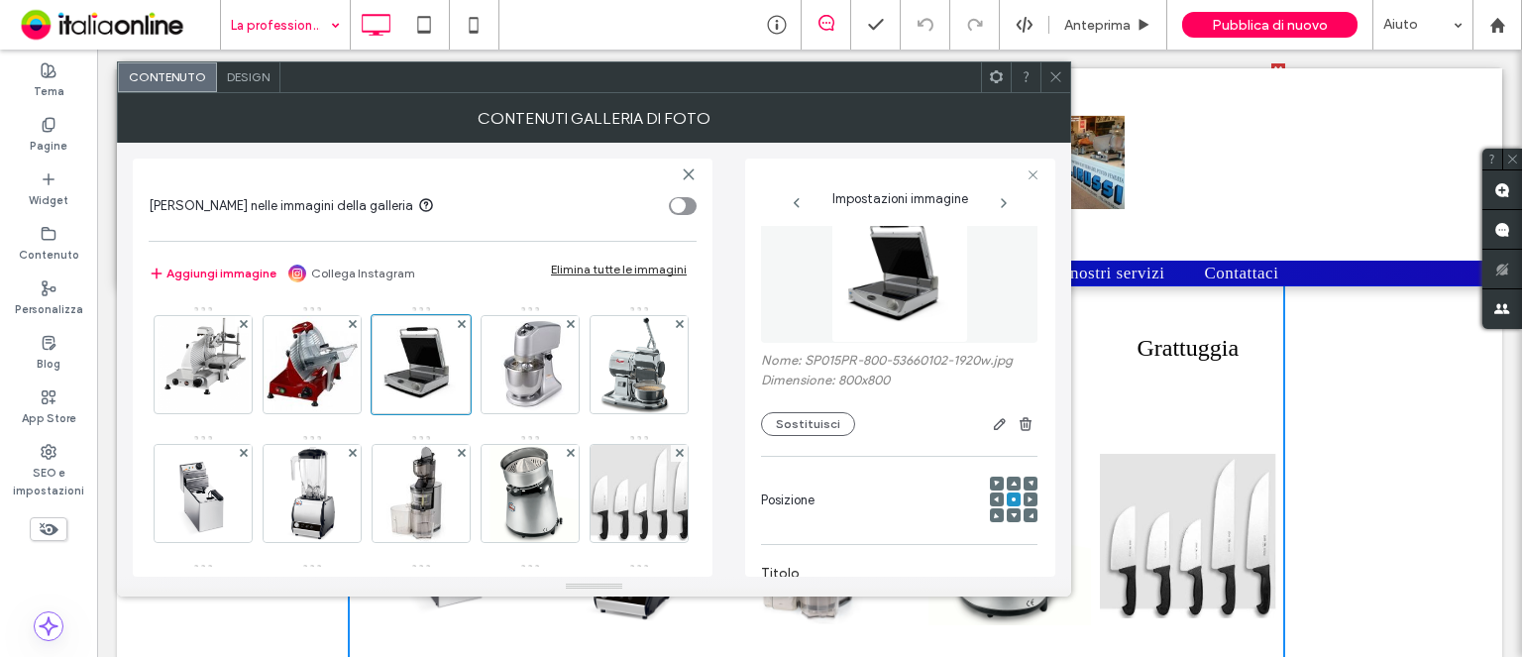
scroll to position [0, 0]
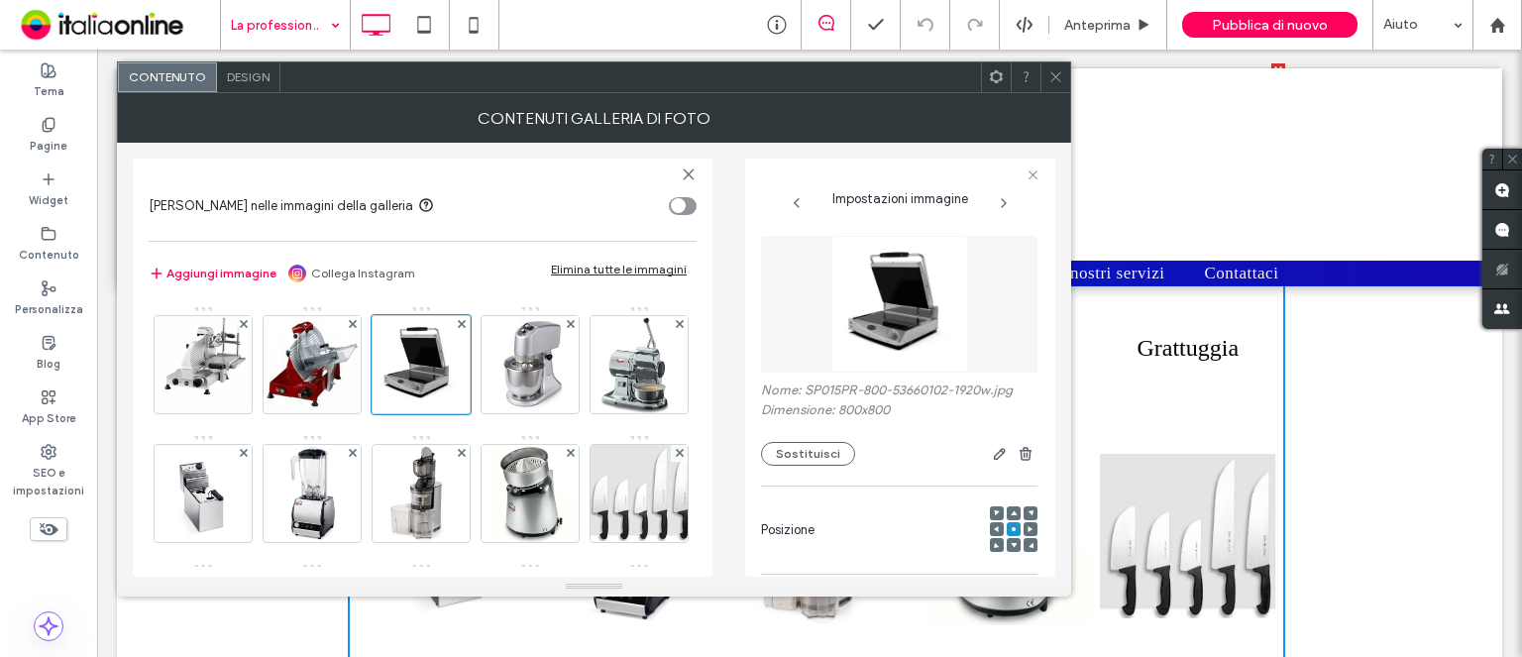
click at [234, 78] on span "Design" at bounding box center [248, 76] width 43 height 15
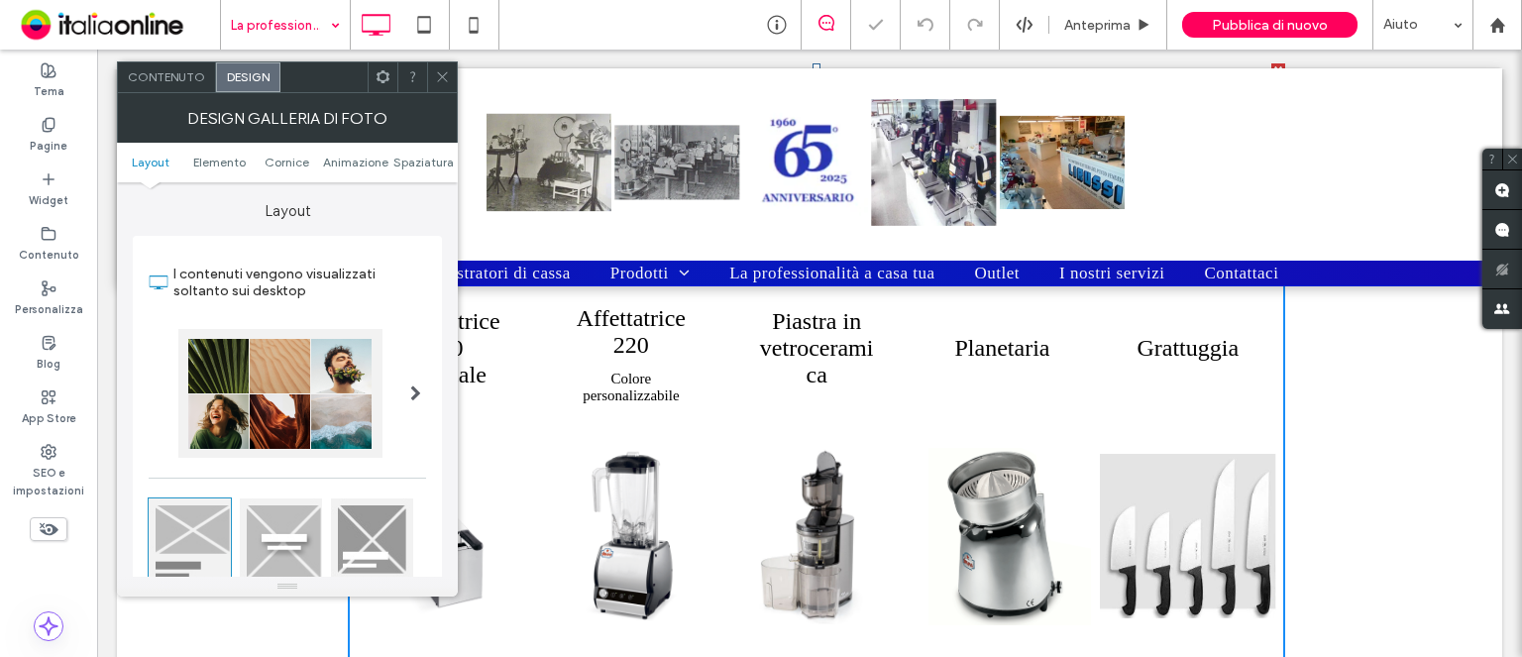
drag, startPoint x: 234, startPoint y: 78, endPoint x: 253, endPoint y: 66, distance: 22.3
click at [253, 66] on div "Design" at bounding box center [248, 77] width 64 height 30
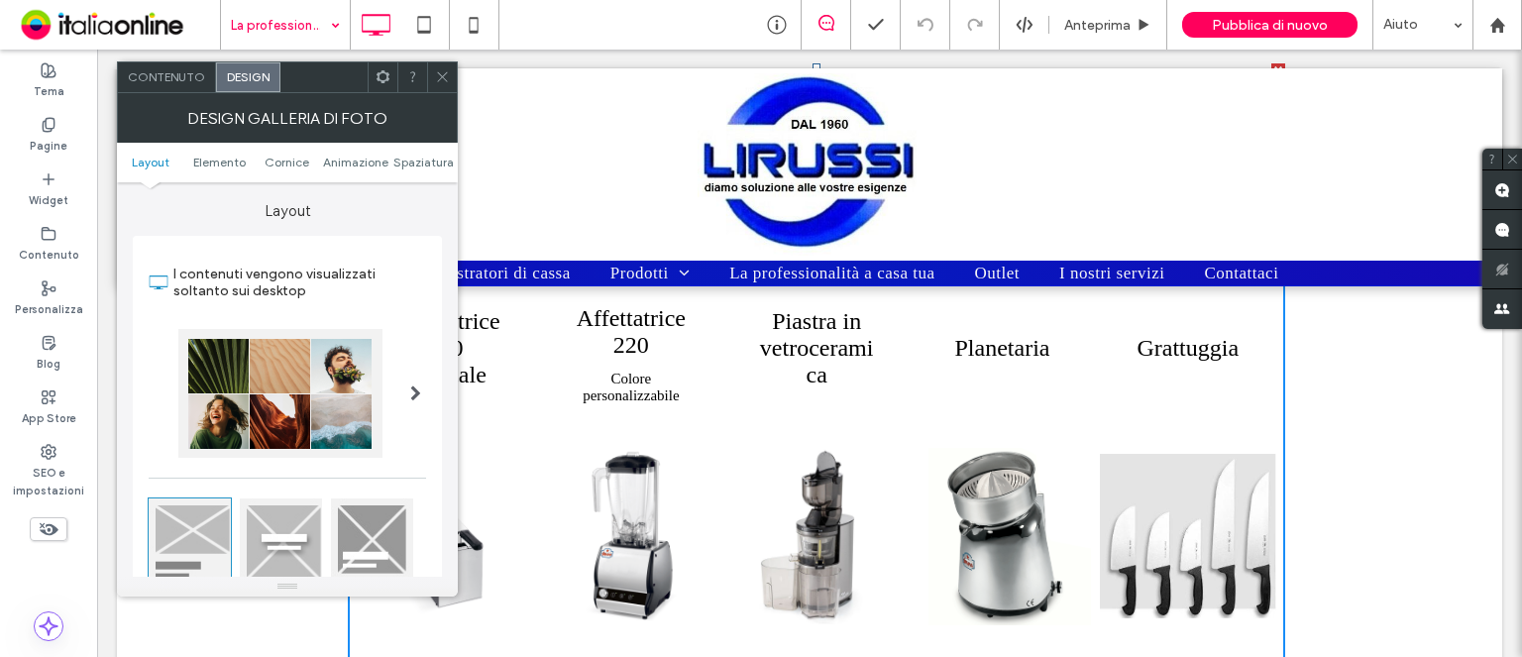
click at [418, 389] on span at bounding box center [415, 393] width 11 height 16
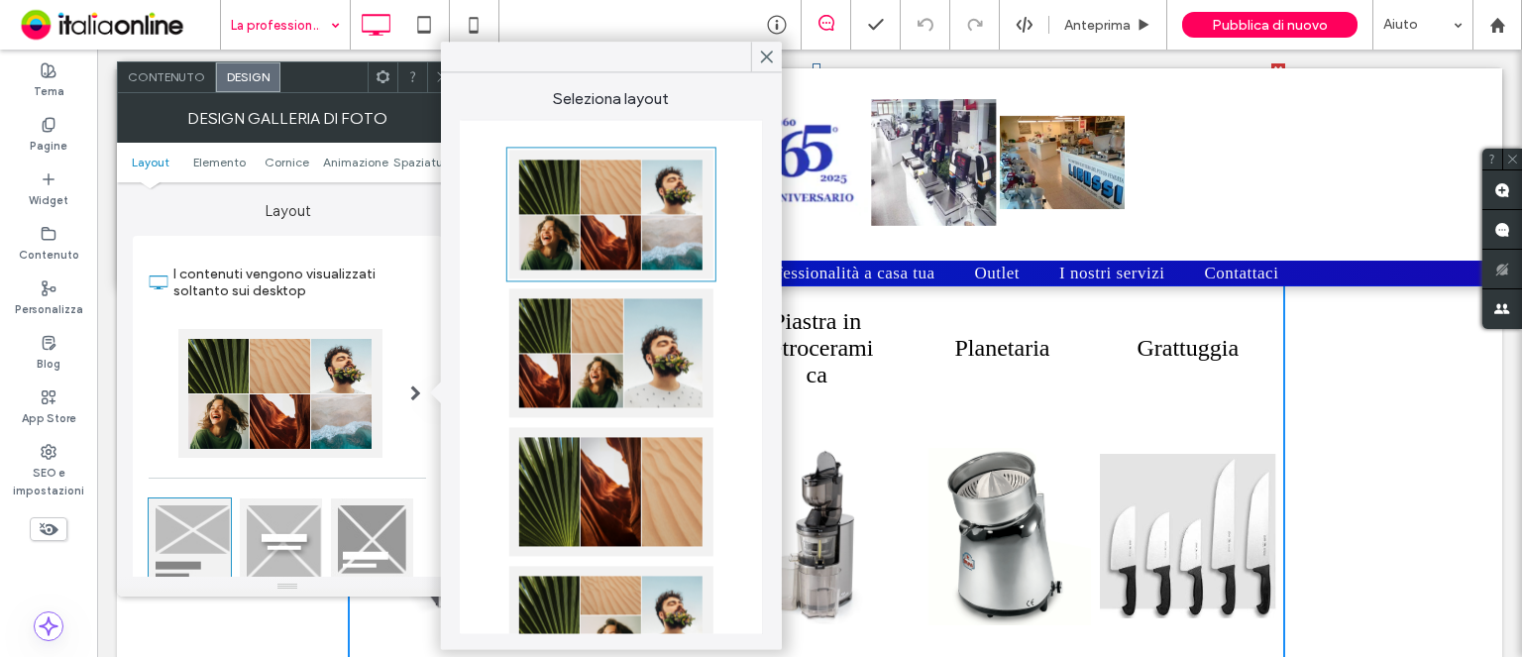
click at [620, 206] on div at bounding box center [611, 214] width 204 height 129
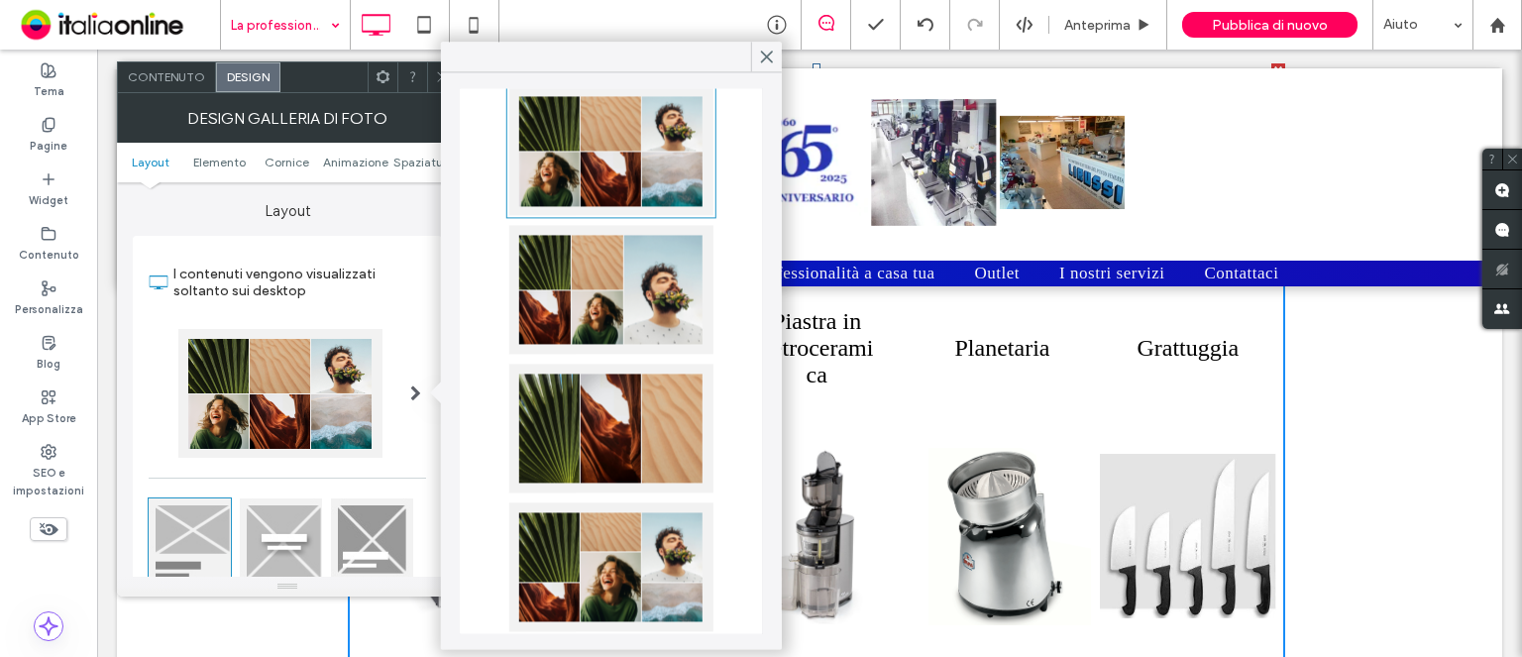
scroll to position [100, 0]
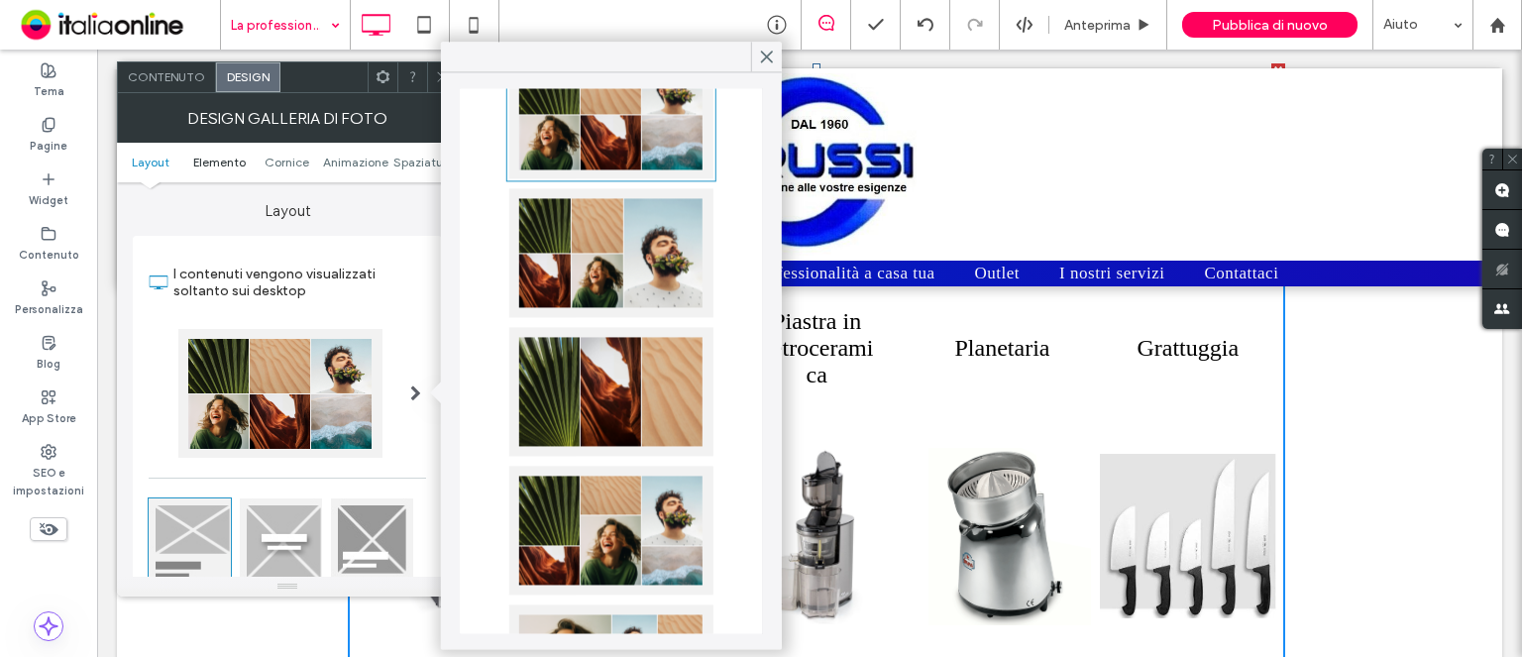
click at [224, 161] on span "Elemento" at bounding box center [219, 162] width 53 height 15
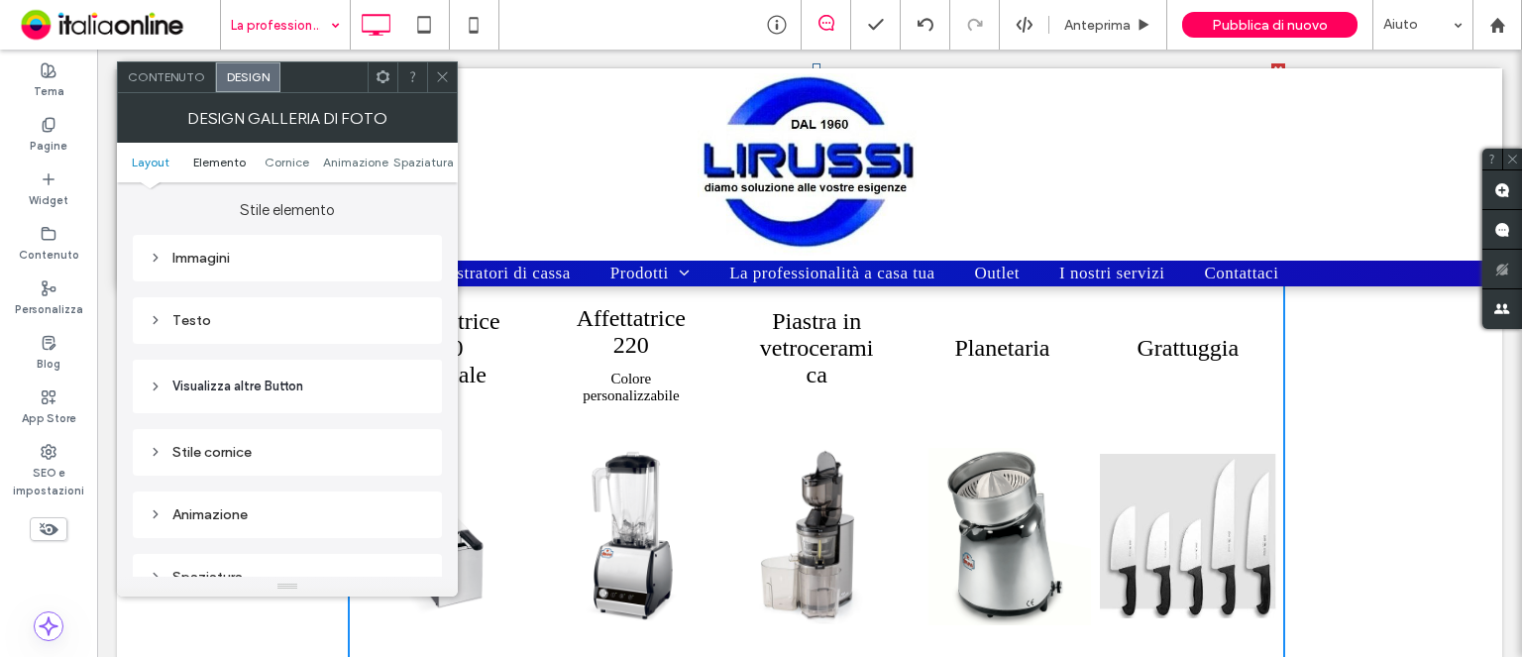
scroll to position [763, 0]
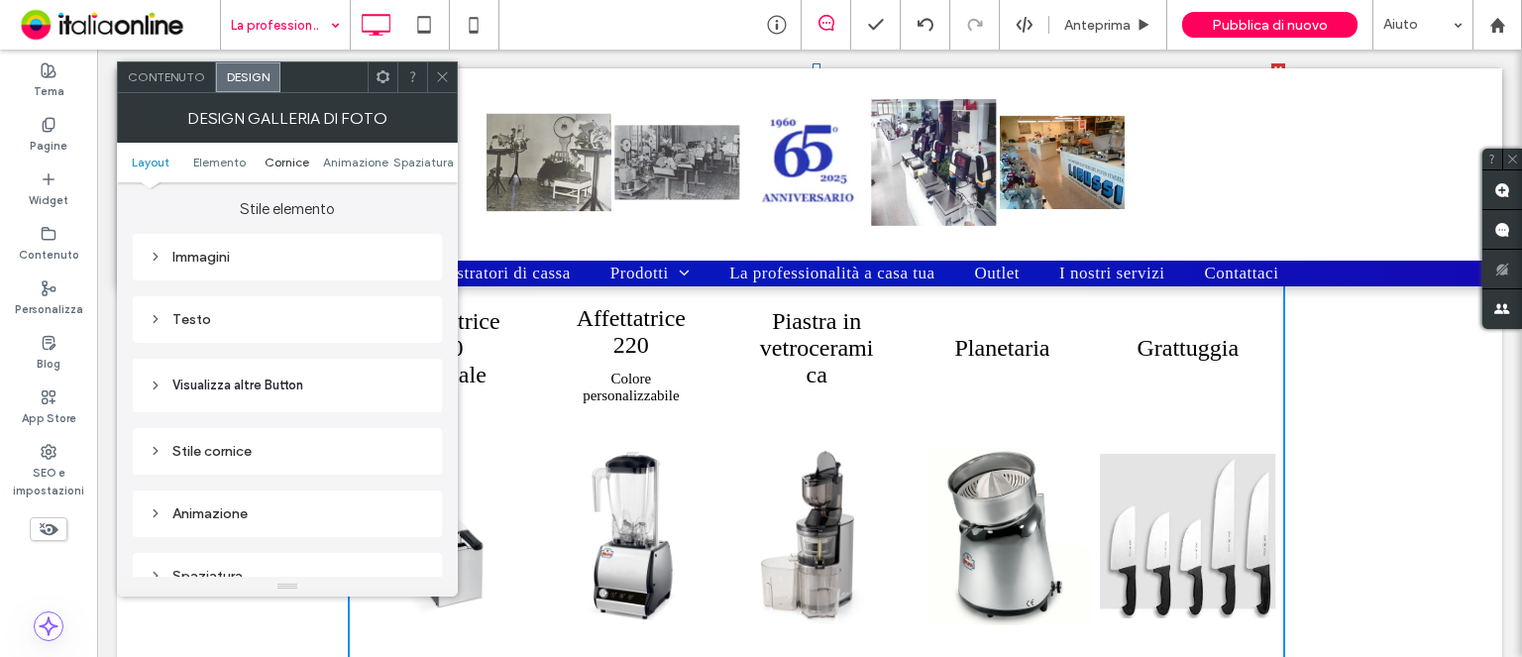
click at [296, 165] on span "Cornice" at bounding box center [286, 162] width 45 height 15
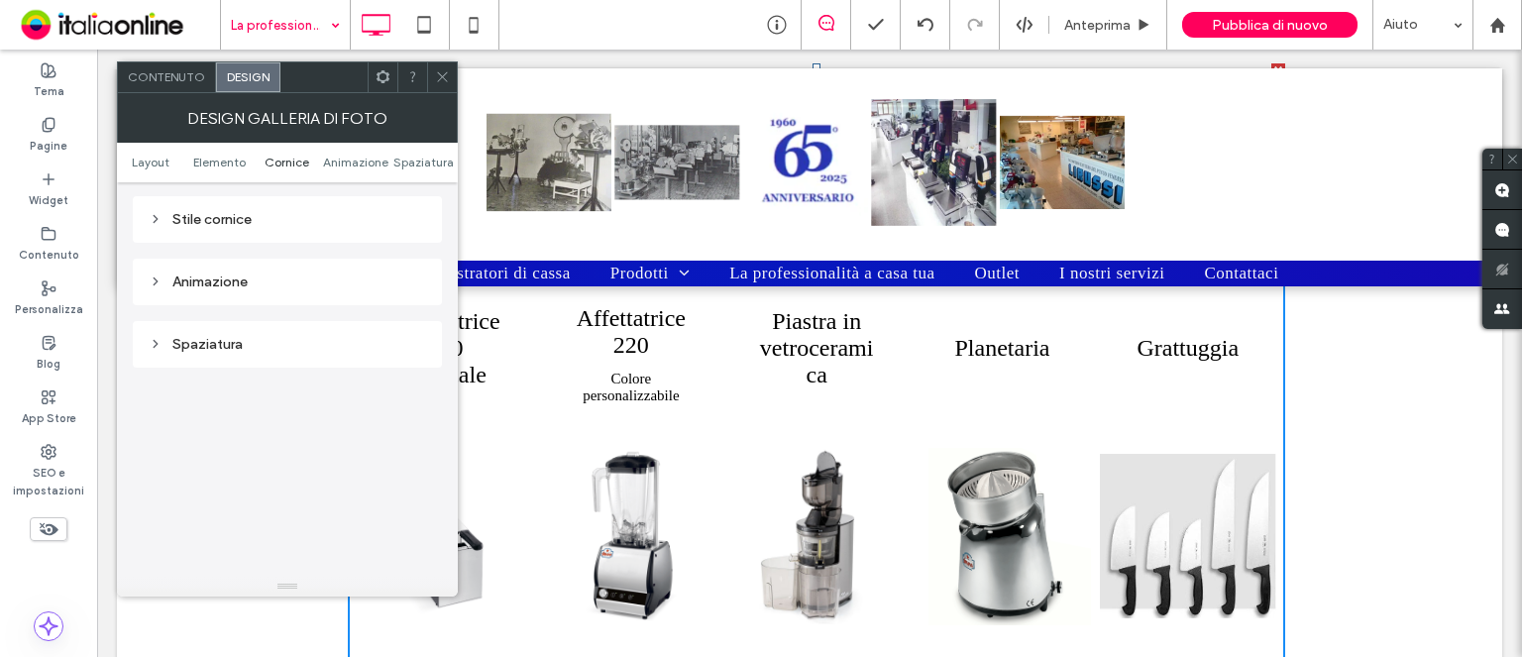
scroll to position [995, 0]
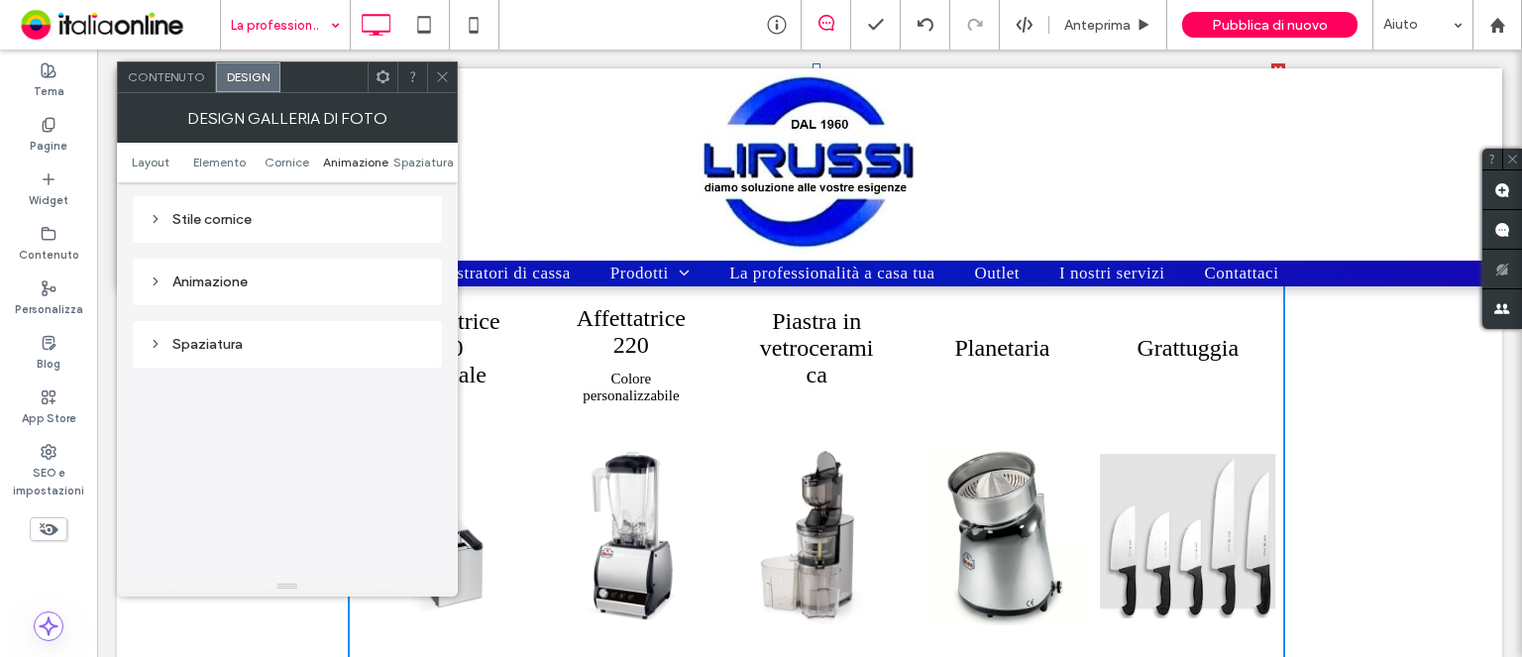
click at [347, 164] on span "Animazione" at bounding box center [355, 162] width 65 height 15
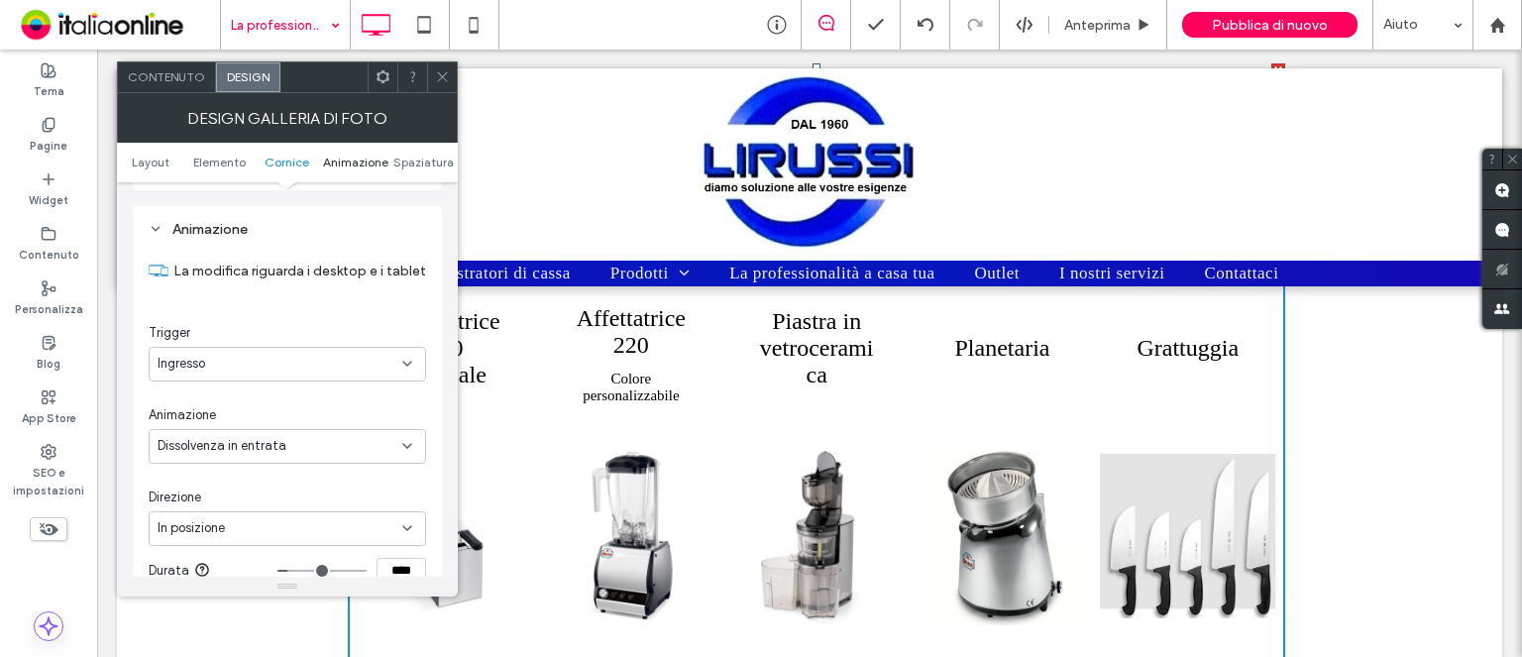
scroll to position [1056, 0]
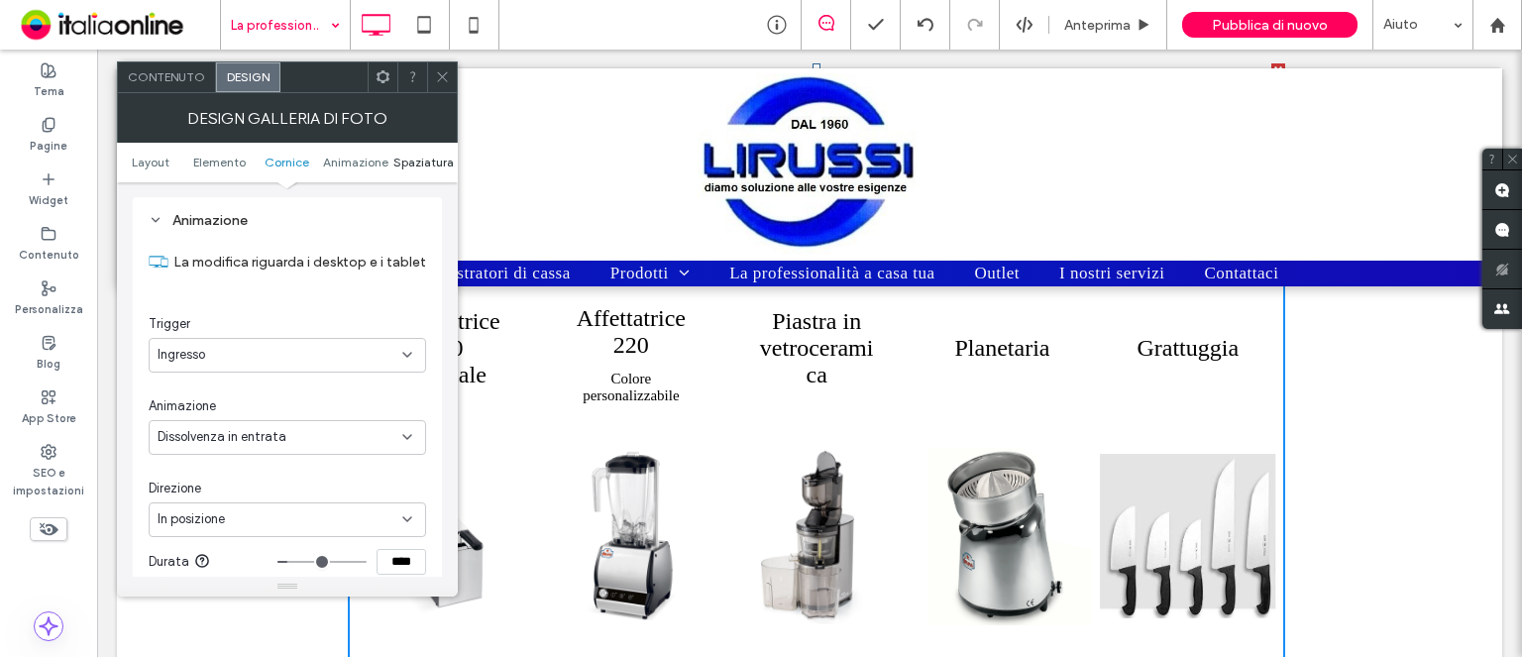
click at [432, 167] on span "Spaziatura" at bounding box center [423, 162] width 60 height 15
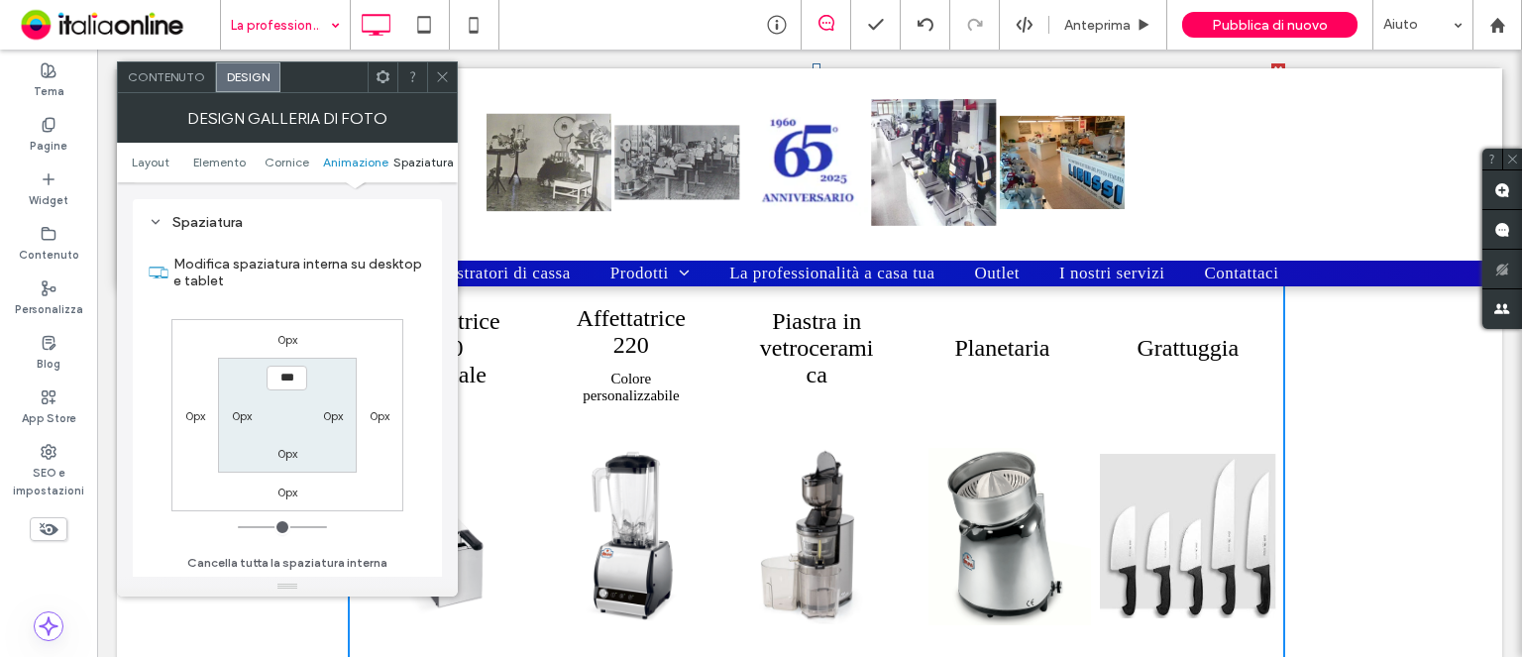
scroll to position [1603, 0]
click at [138, 160] on span "Layout" at bounding box center [151, 162] width 38 height 15
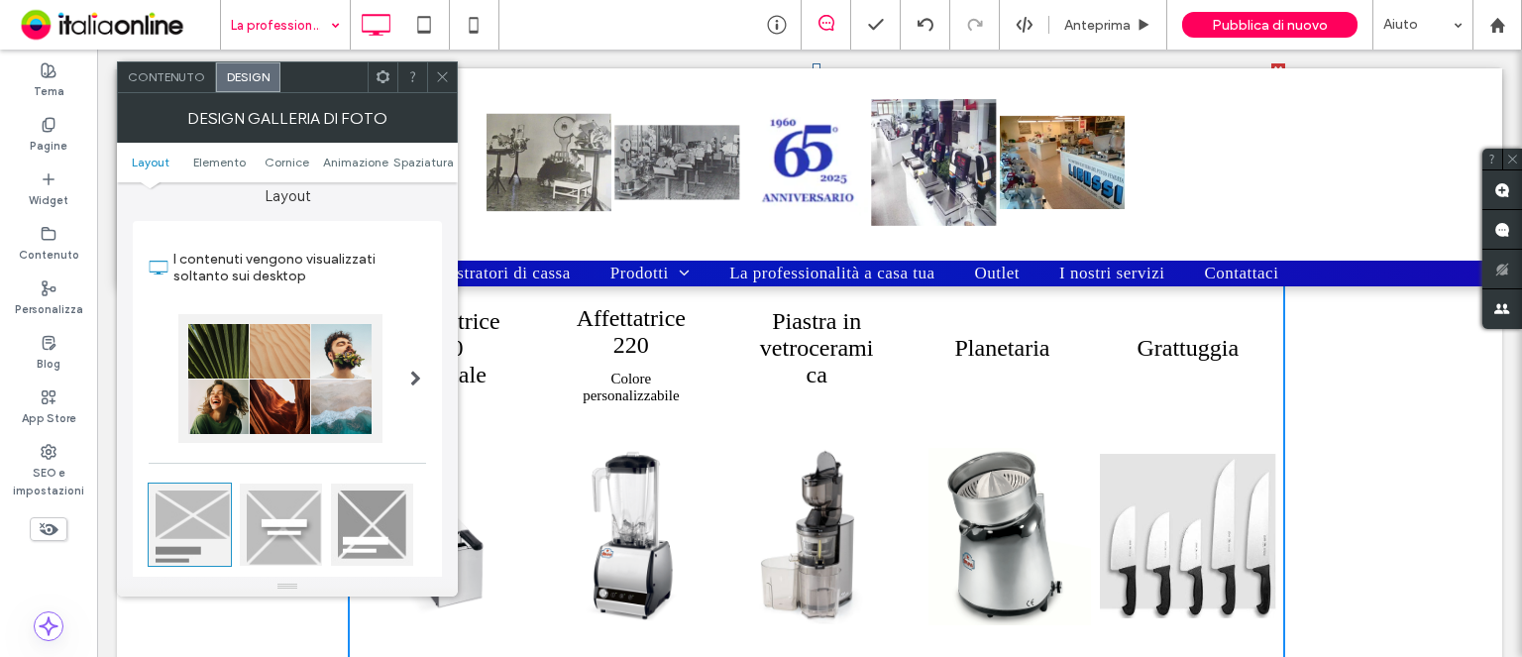
scroll to position [0, 0]
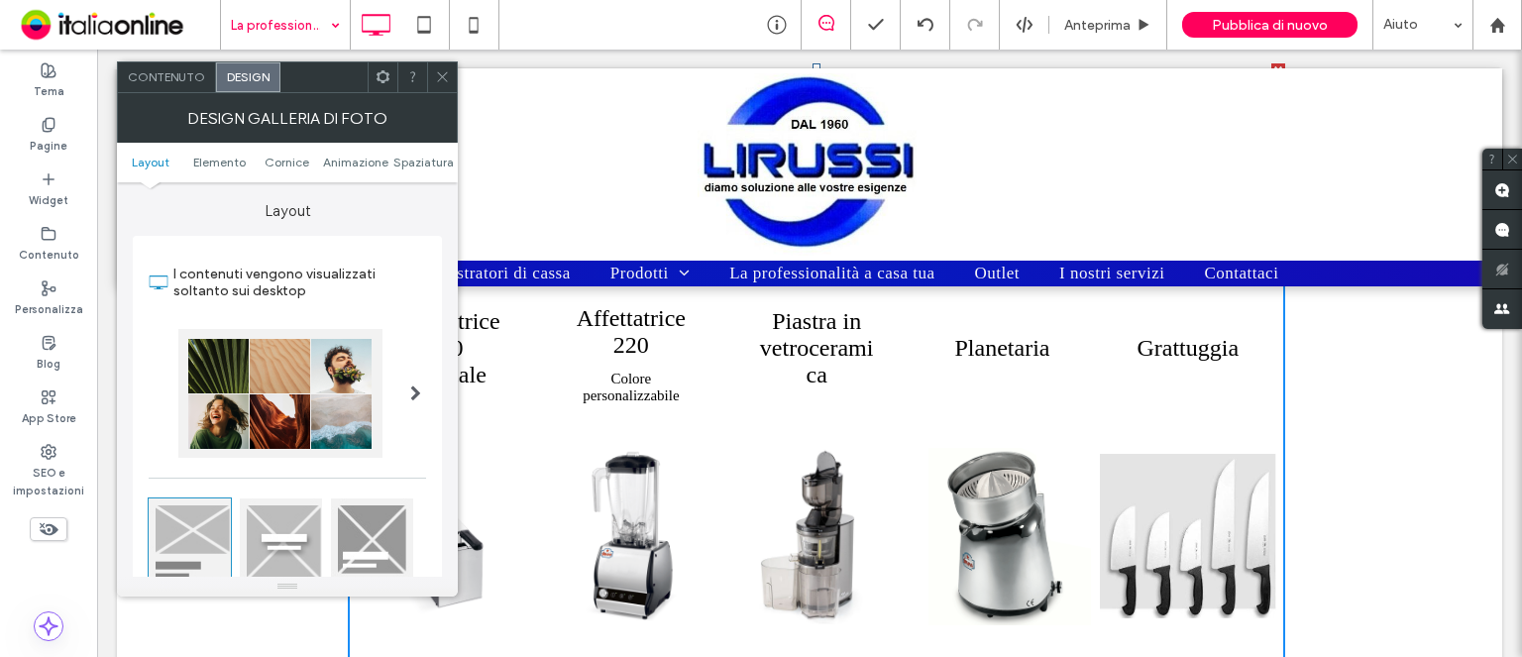
click at [408, 388] on div at bounding box center [415, 393] width 41 height 158
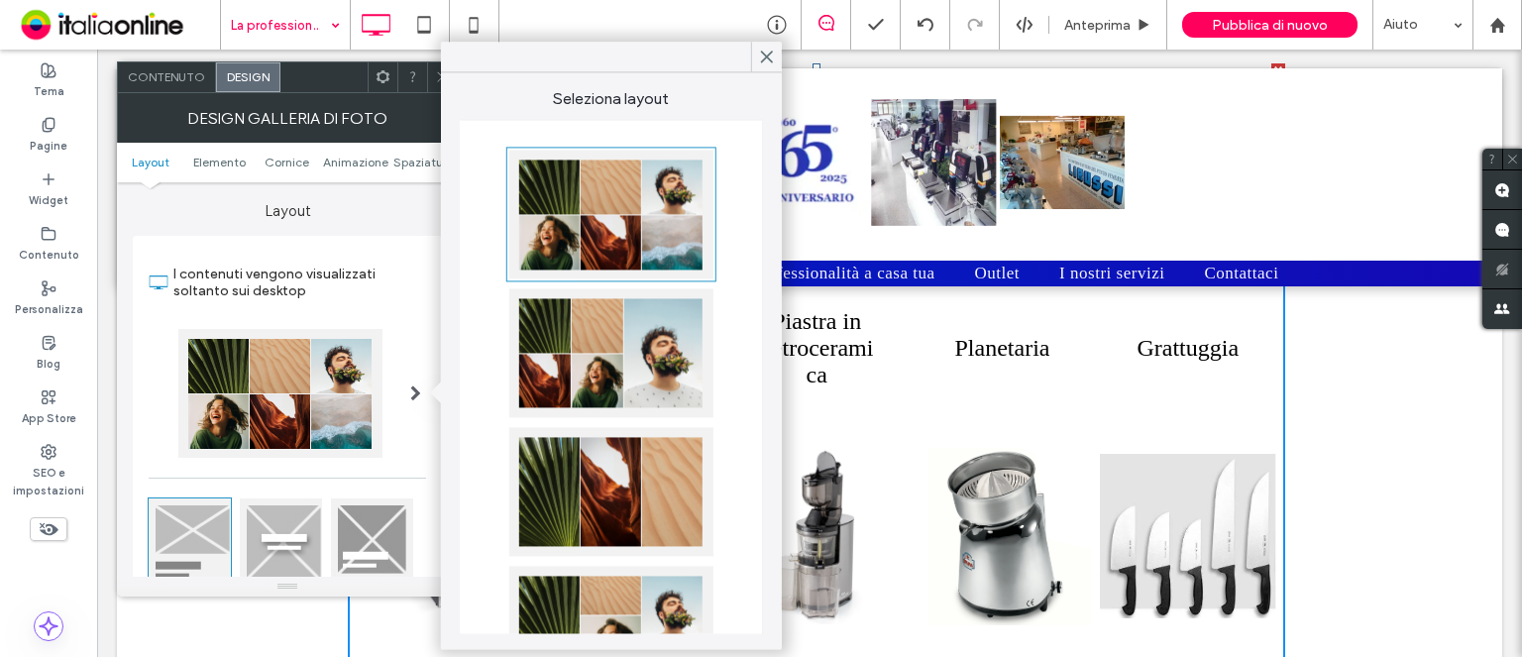
click at [170, 84] on div "Contenuto" at bounding box center [167, 77] width 98 height 30
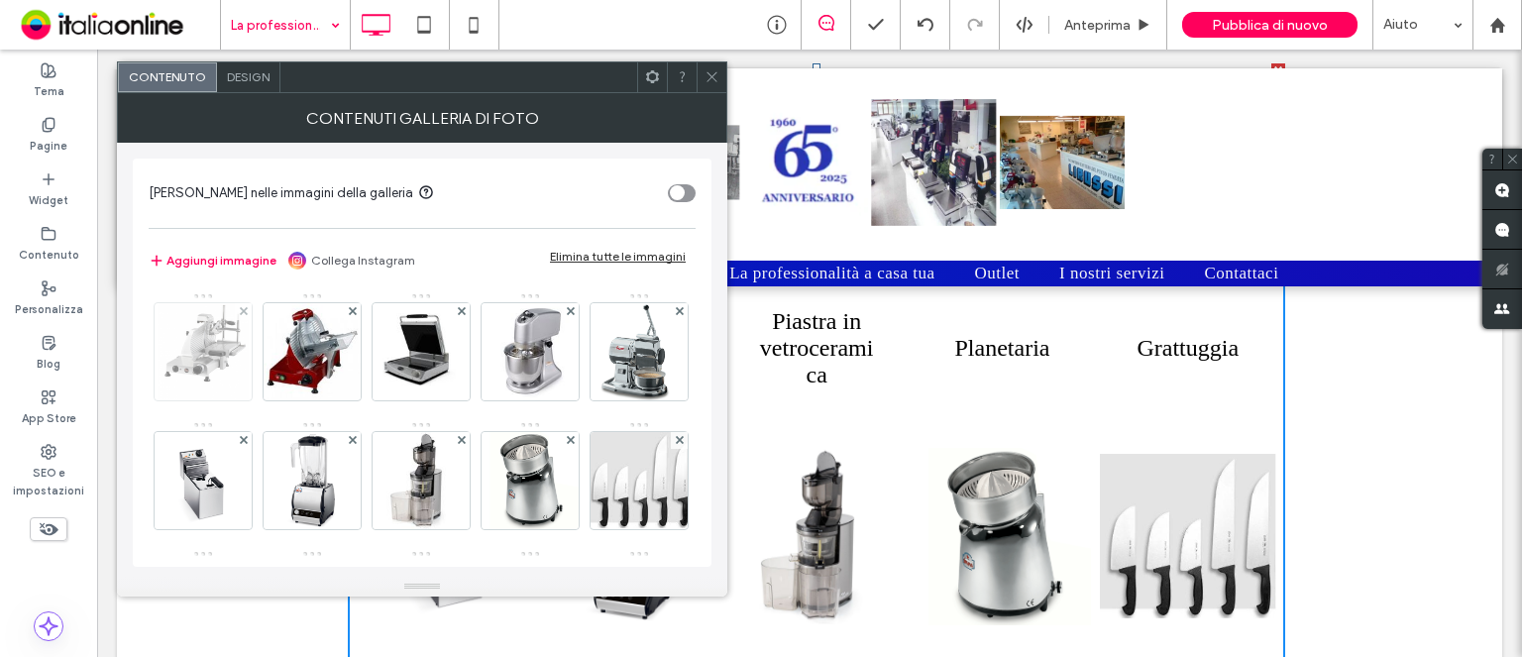
drag, startPoint x: 210, startPoint y: 352, endPoint x: 662, endPoint y: 327, distance: 452.4
click at [210, 352] on img at bounding box center [203, 351] width 91 height 97
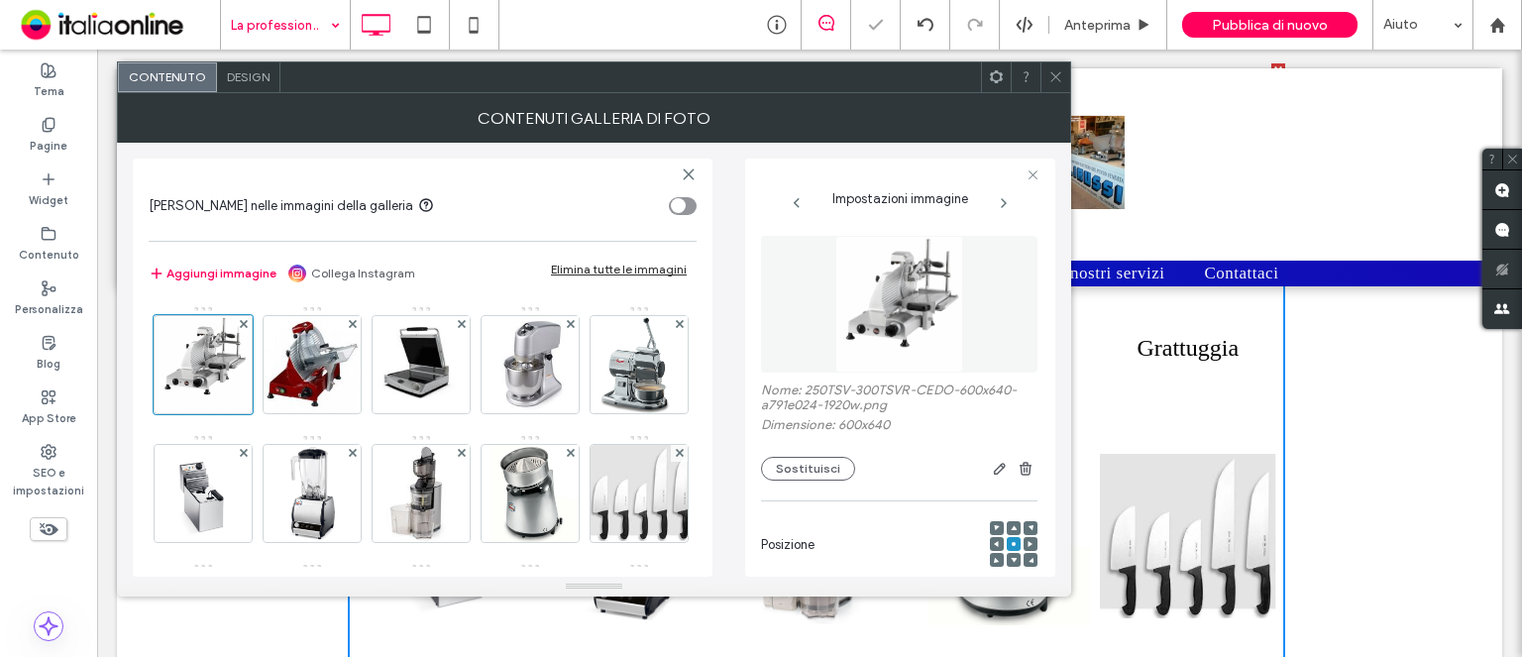
drag, startPoint x: 1065, startPoint y: 78, endPoint x: 1148, endPoint y: 381, distance: 314.3
click at [1065, 78] on div at bounding box center [1055, 77] width 30 height 30
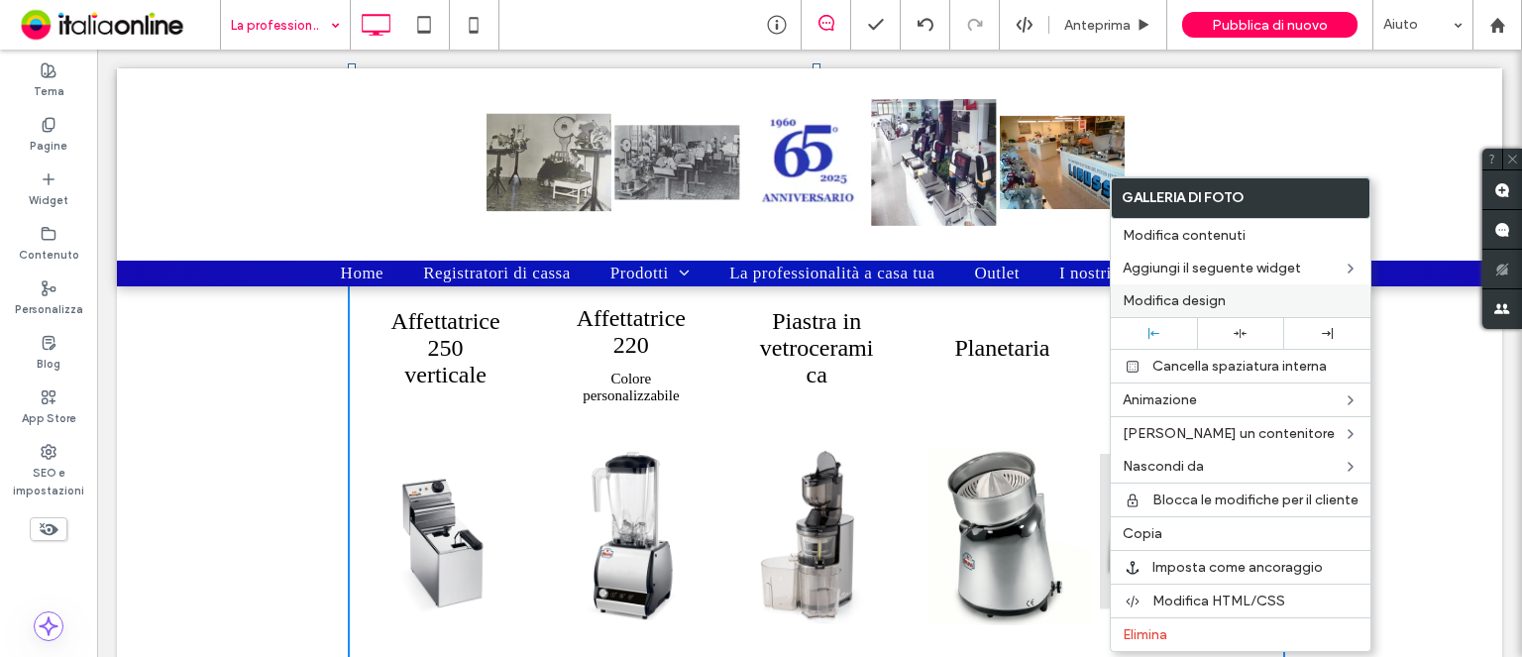
click at [1235, 300] on label "Modifica design" at bounding box center [1240, 300] width 236 height 17
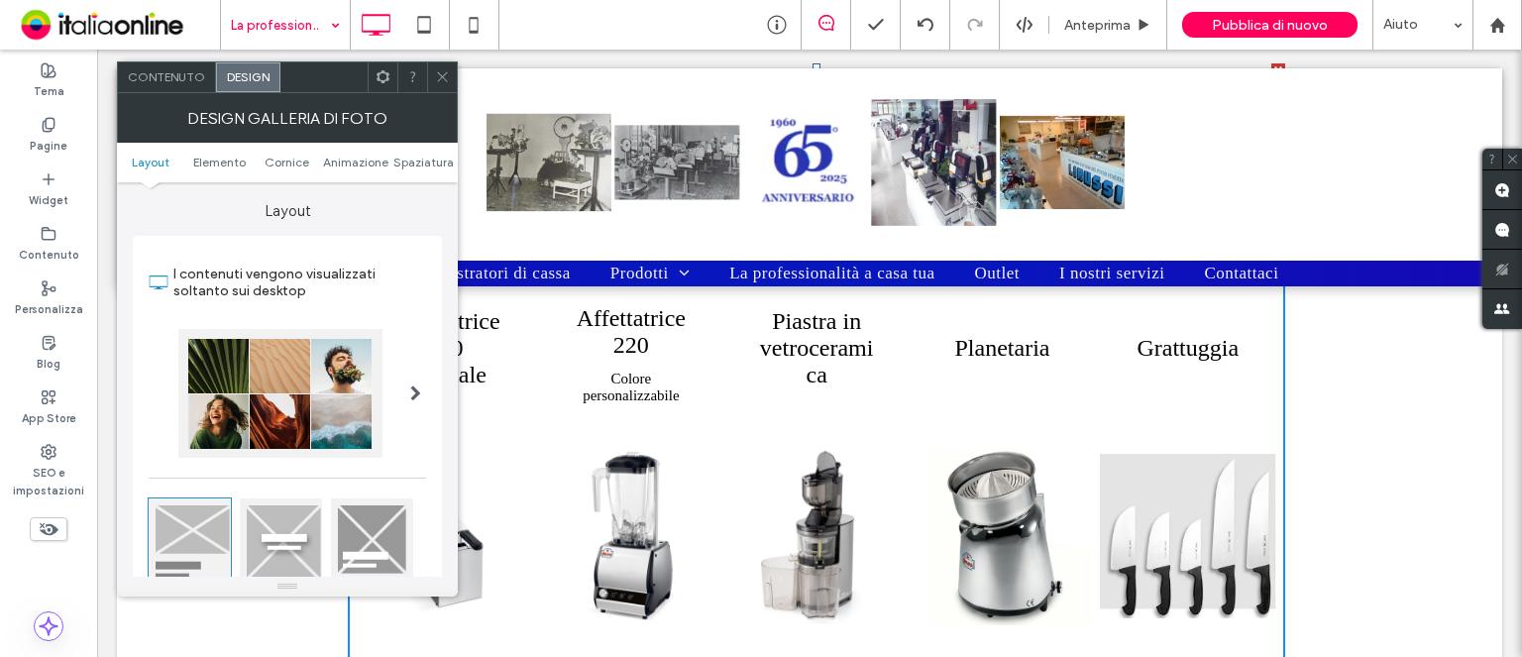
click at [265, 557] on div at bounding box center [281, 539] width 82 height 82
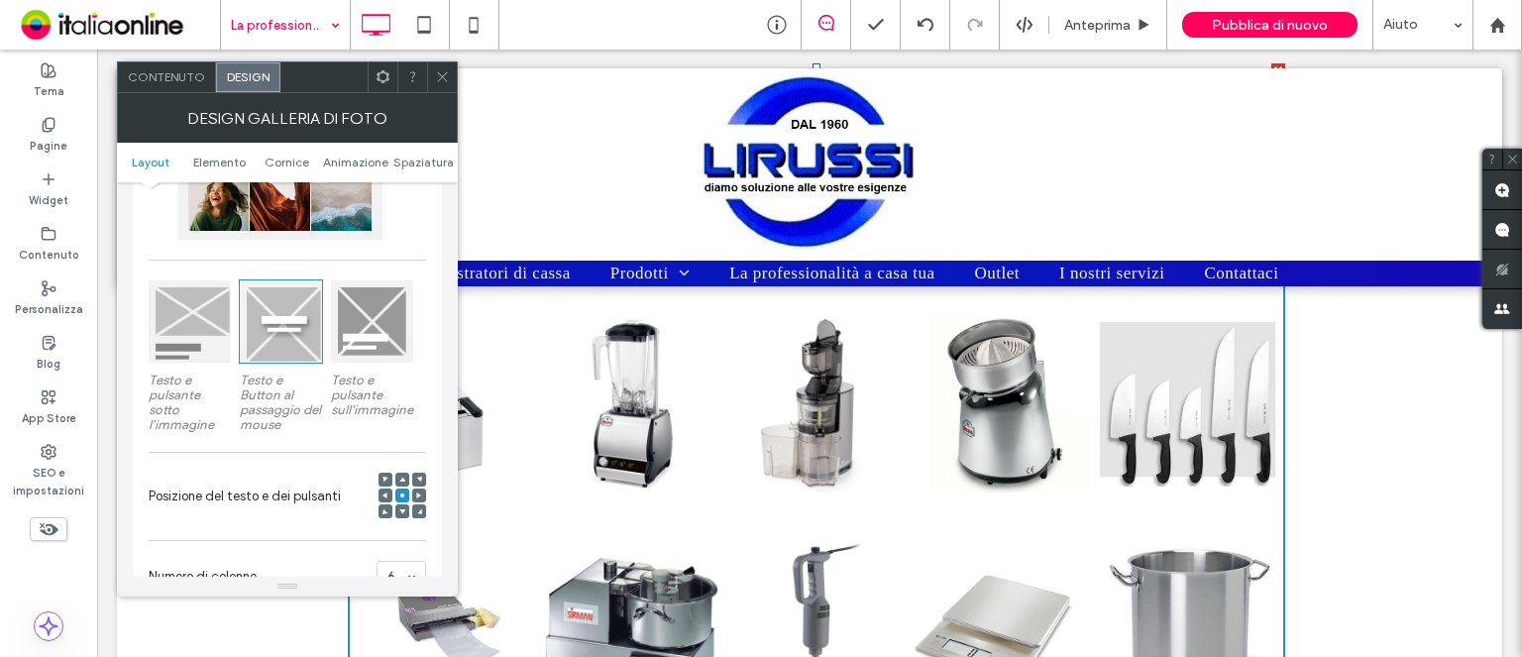
scroll to position [240, 0]
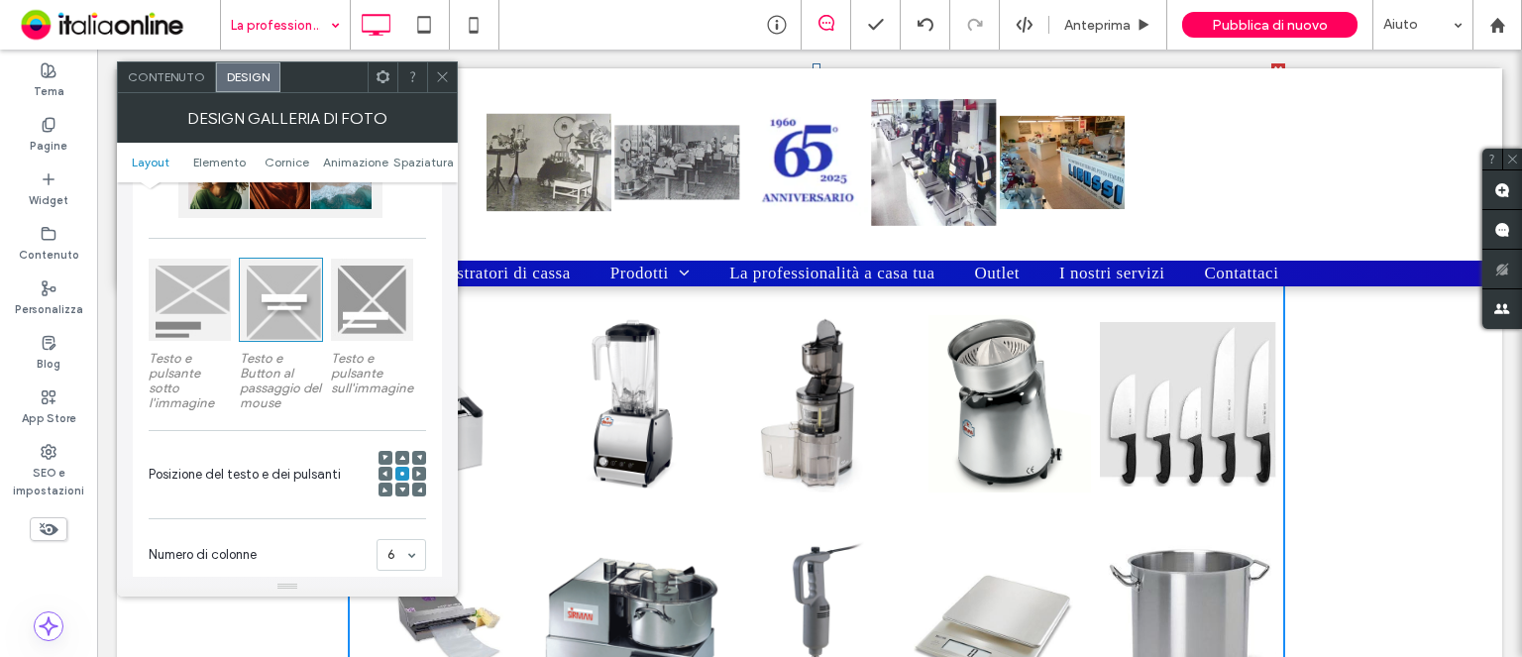
click at [369, 298] on div at bounding box center [372, 300] width 82 height 82
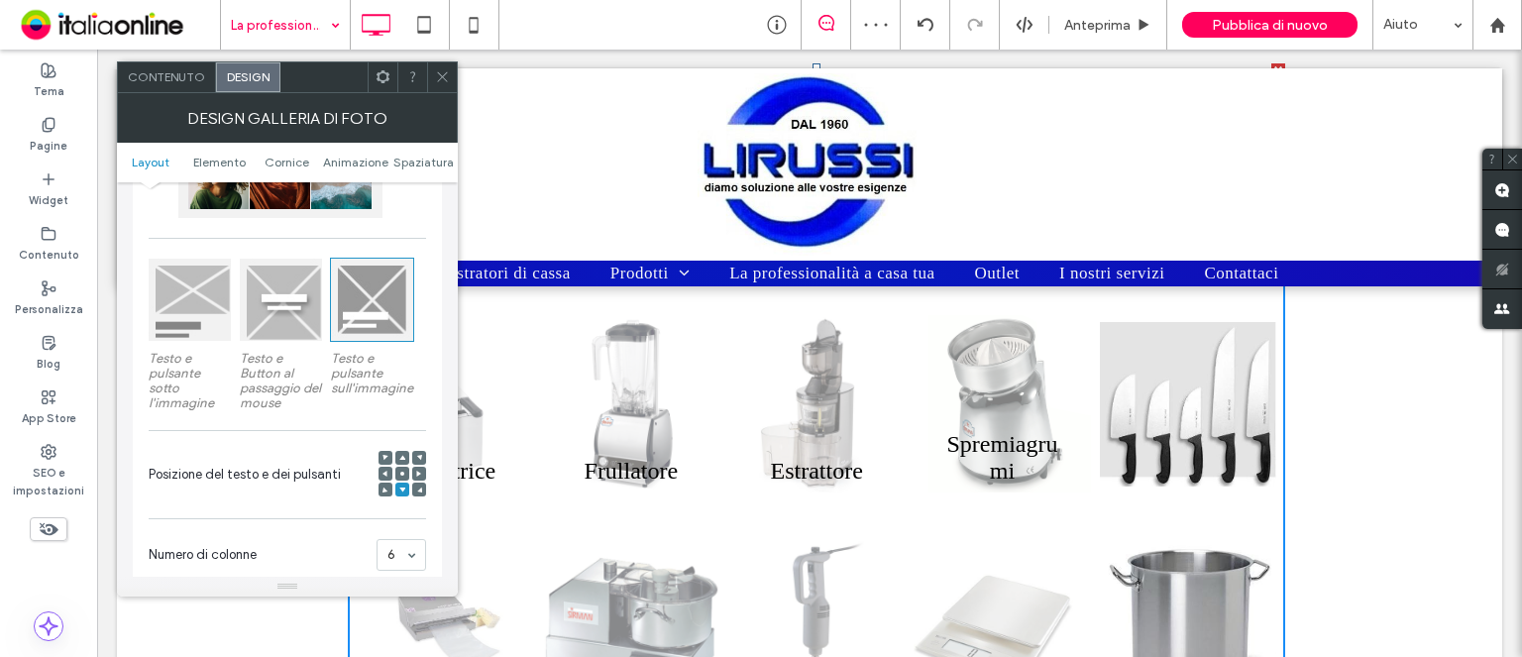
click at [158, 308] on div at bounding box center [190, 300] width 82 height 82
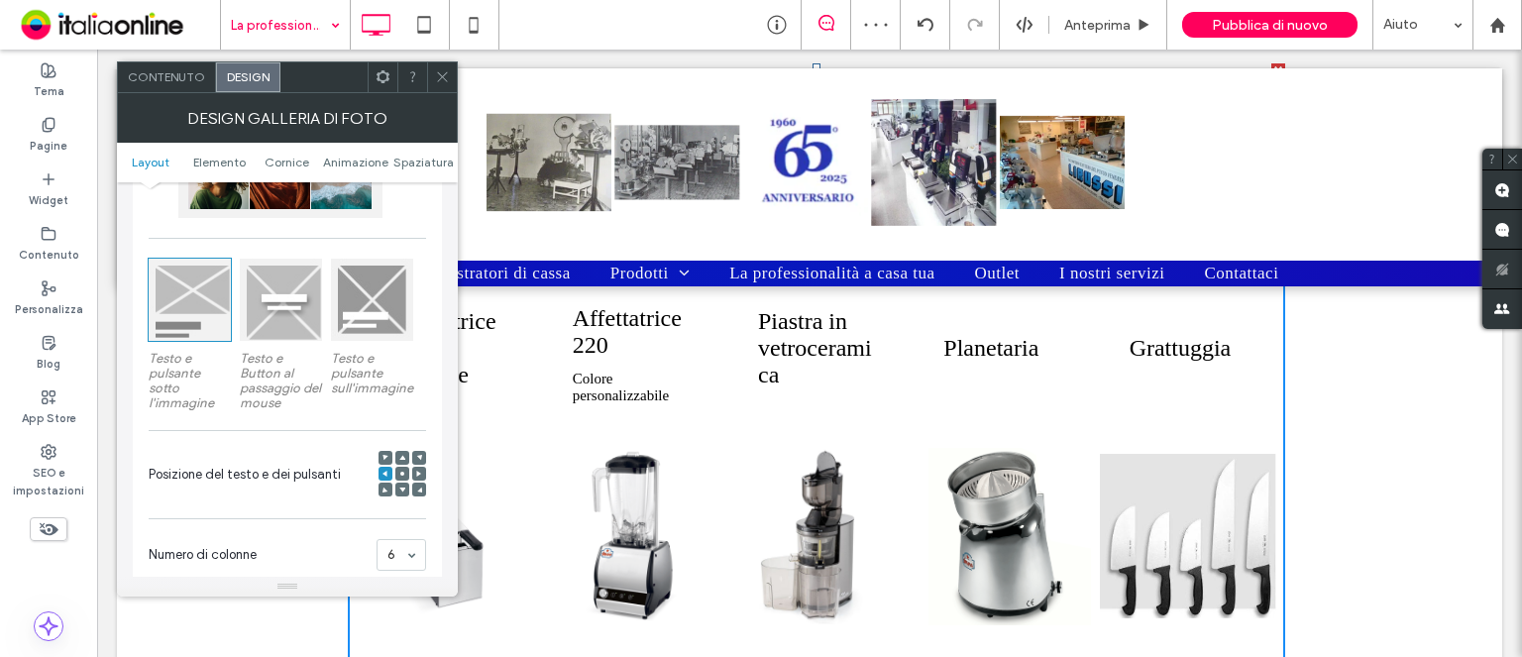
click at [301, 311] on div at bounding box center [281, 300] width 82 height 82
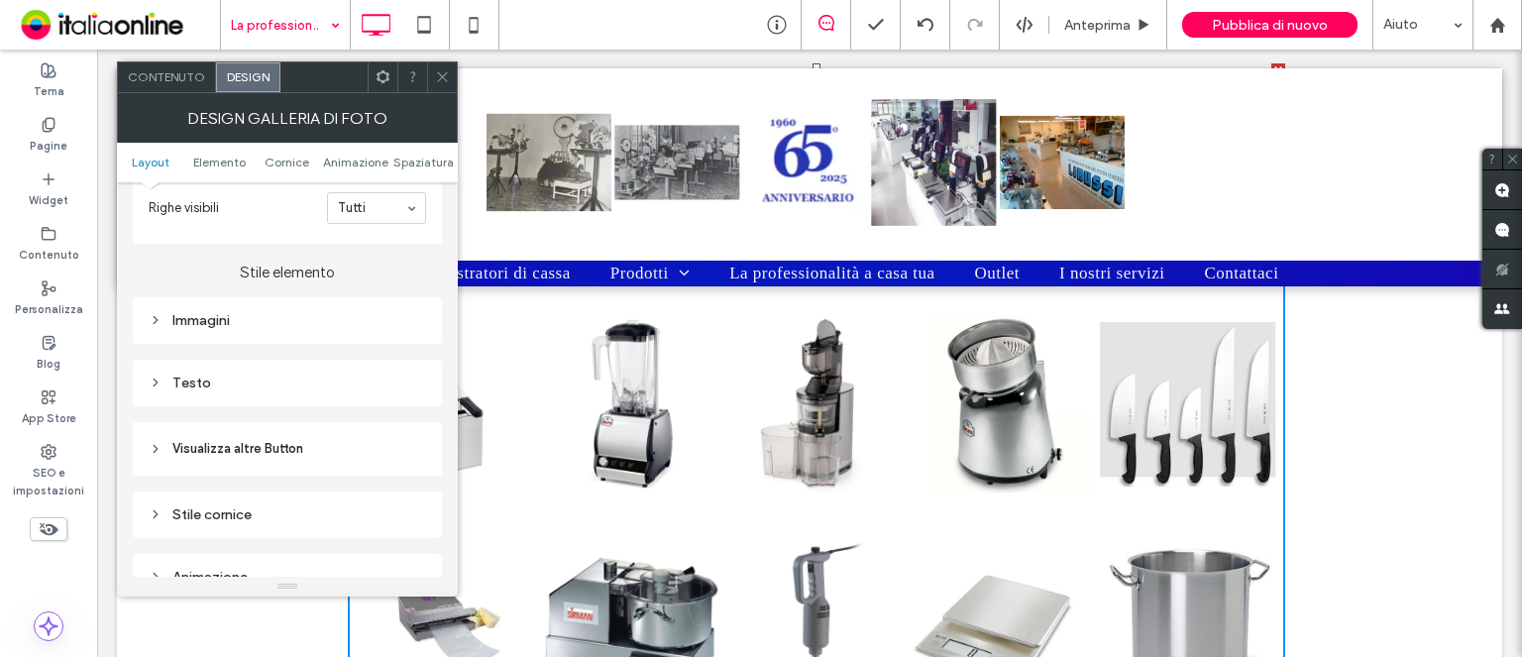
scroll to position [711, 0]
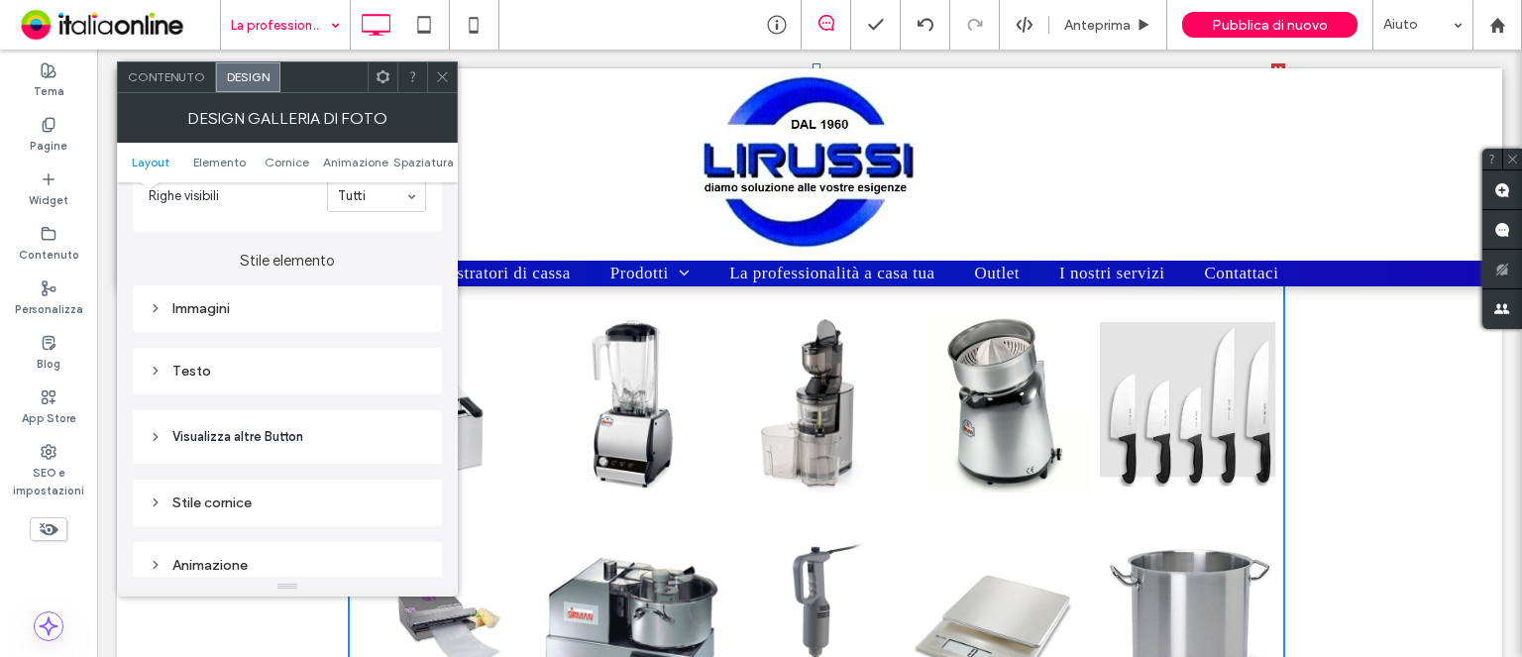
click at [152, 366] on icon at bounding box center [156, 371] width 14 height 14
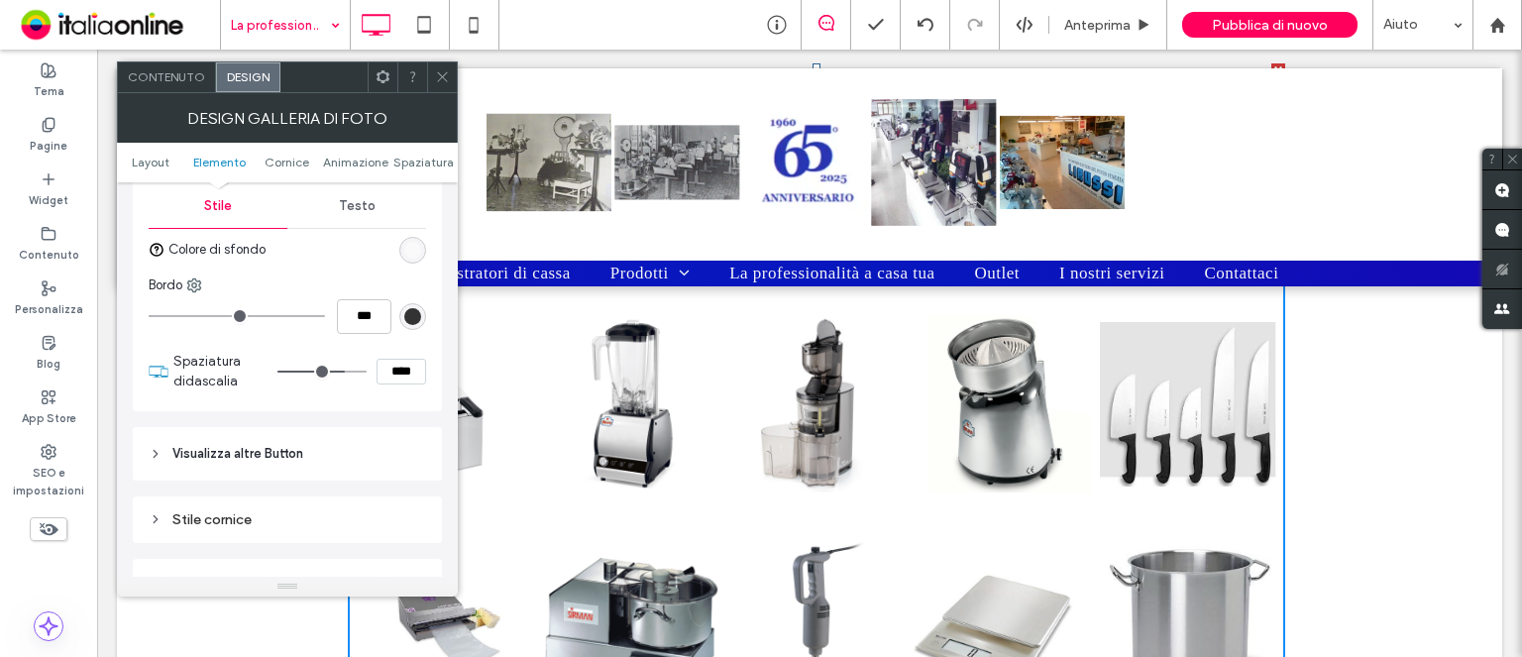
scroll to position [918, 0]
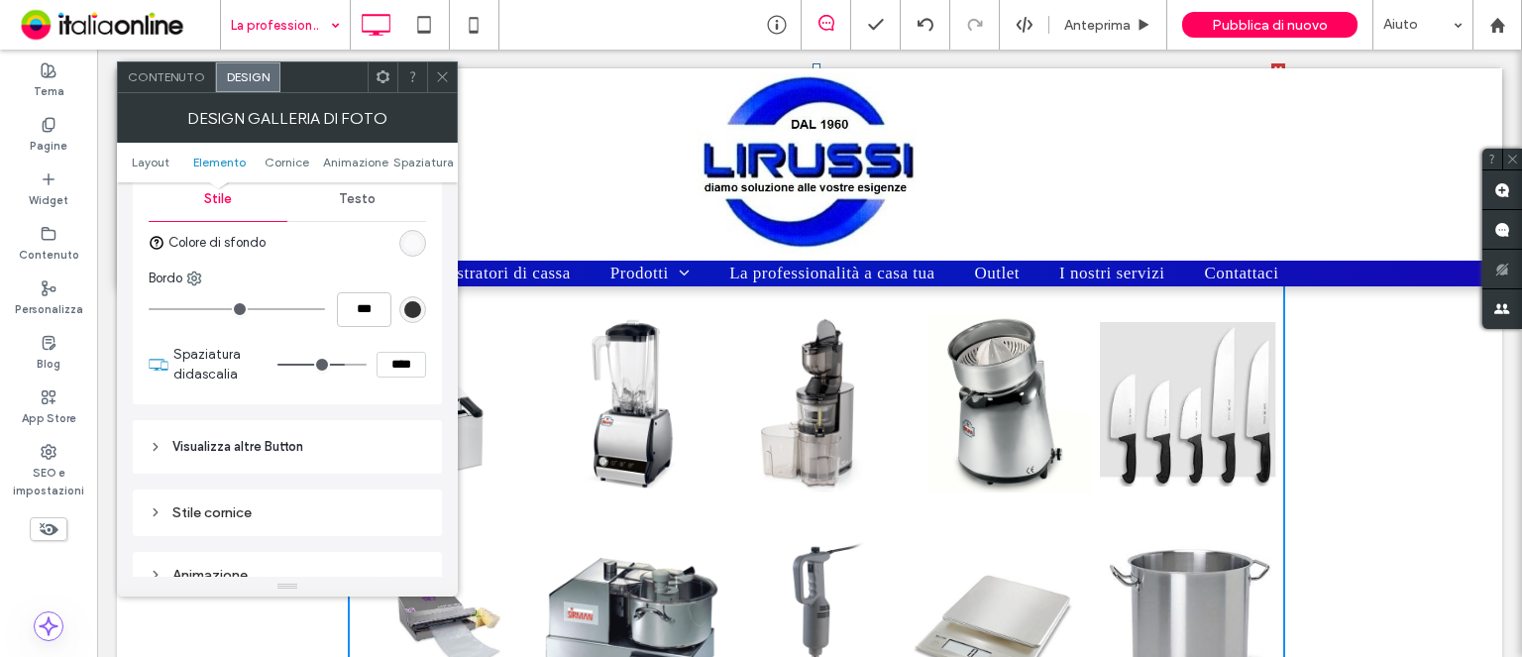
click at [369, 193] on span "Testo" at bounding box center [357, 199] width 37 height 16
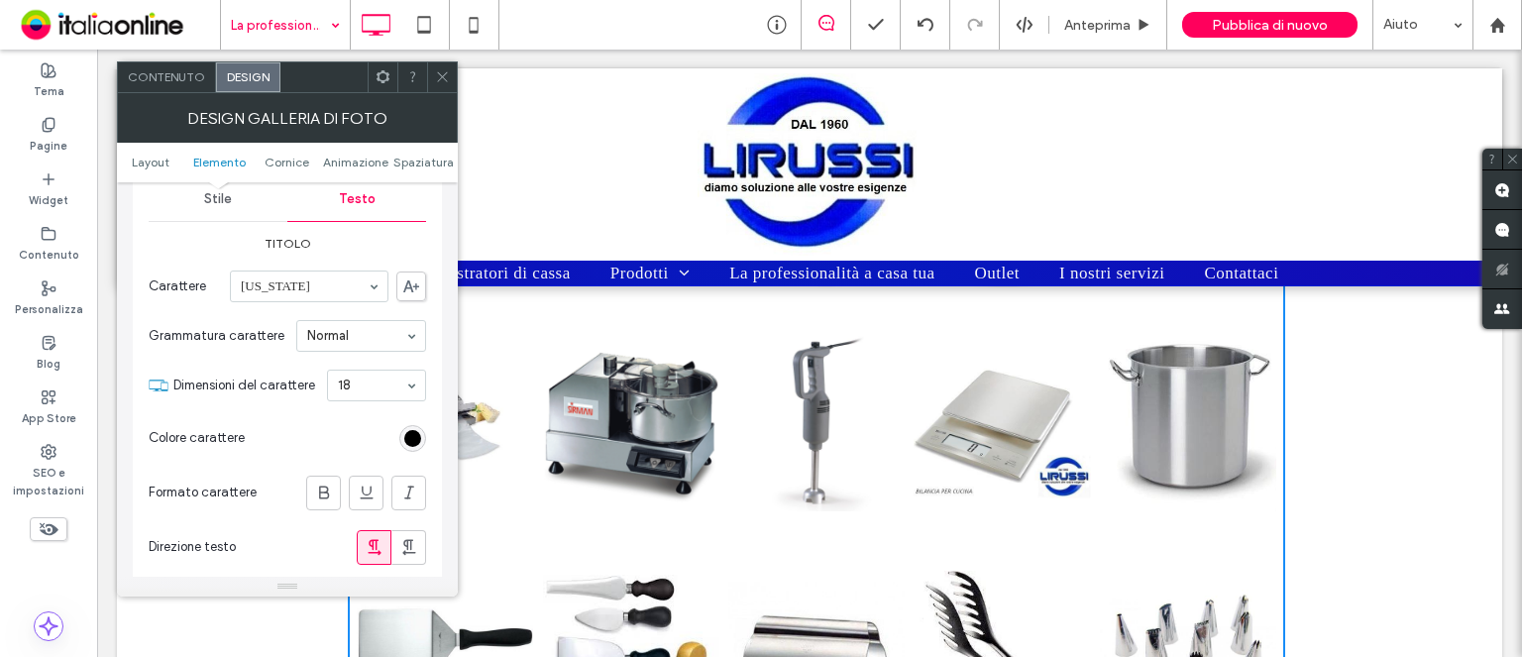
scroll to position [960, 0]
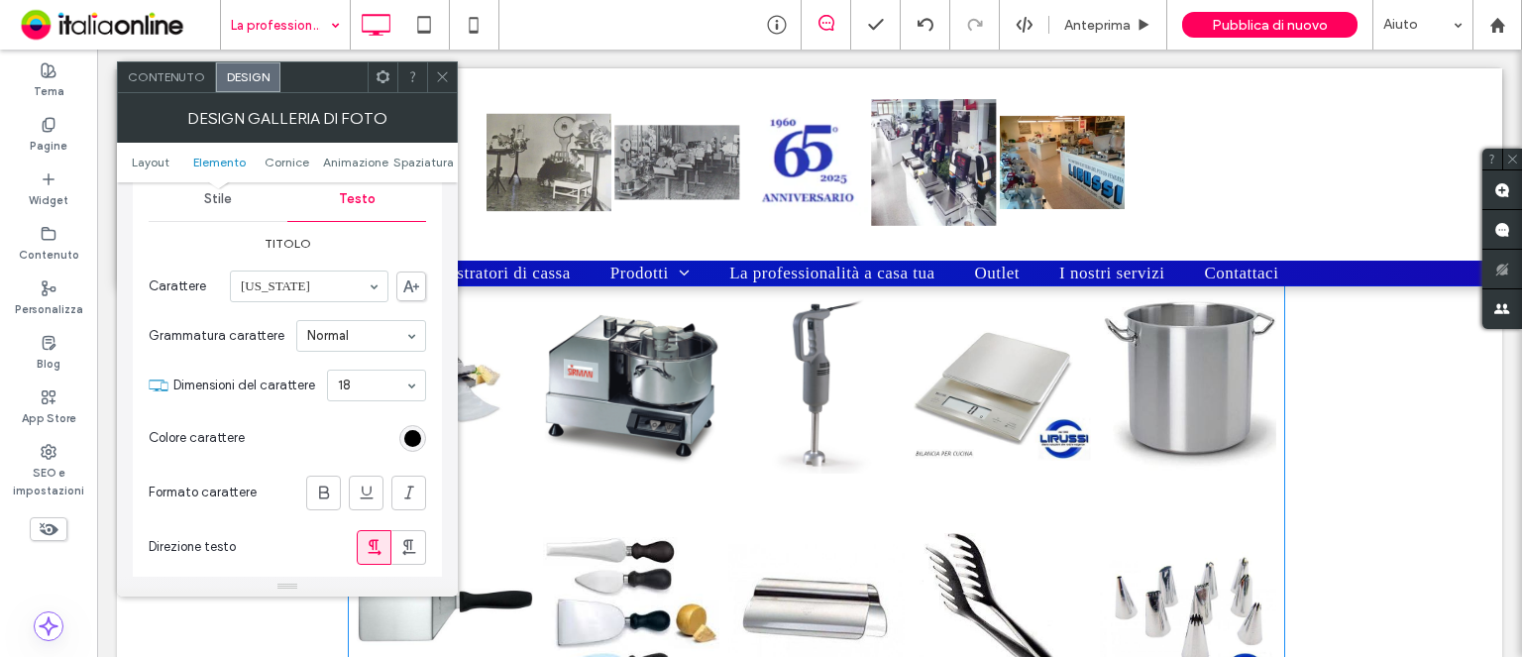
click at [1180, 411] on link at bounding box center [1187, 384] width 187 height 228
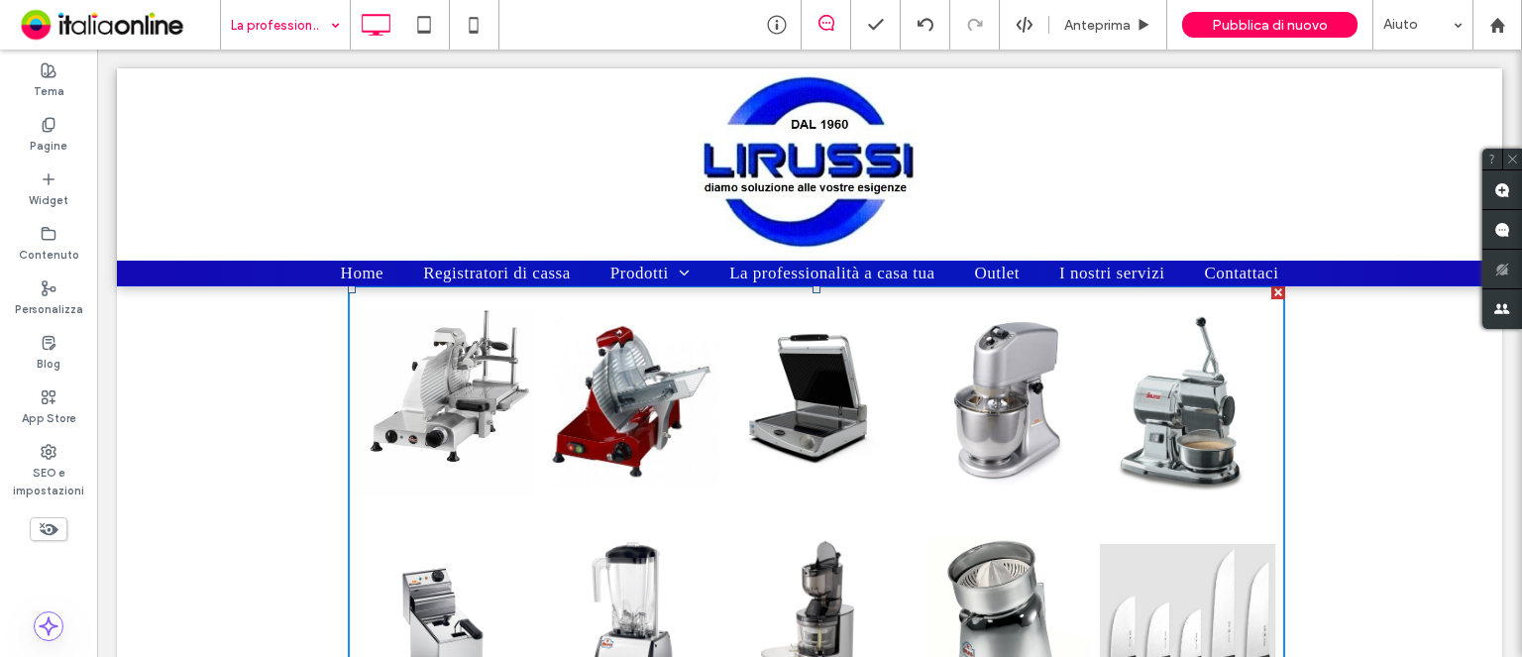
scroll to position [1502, 0]
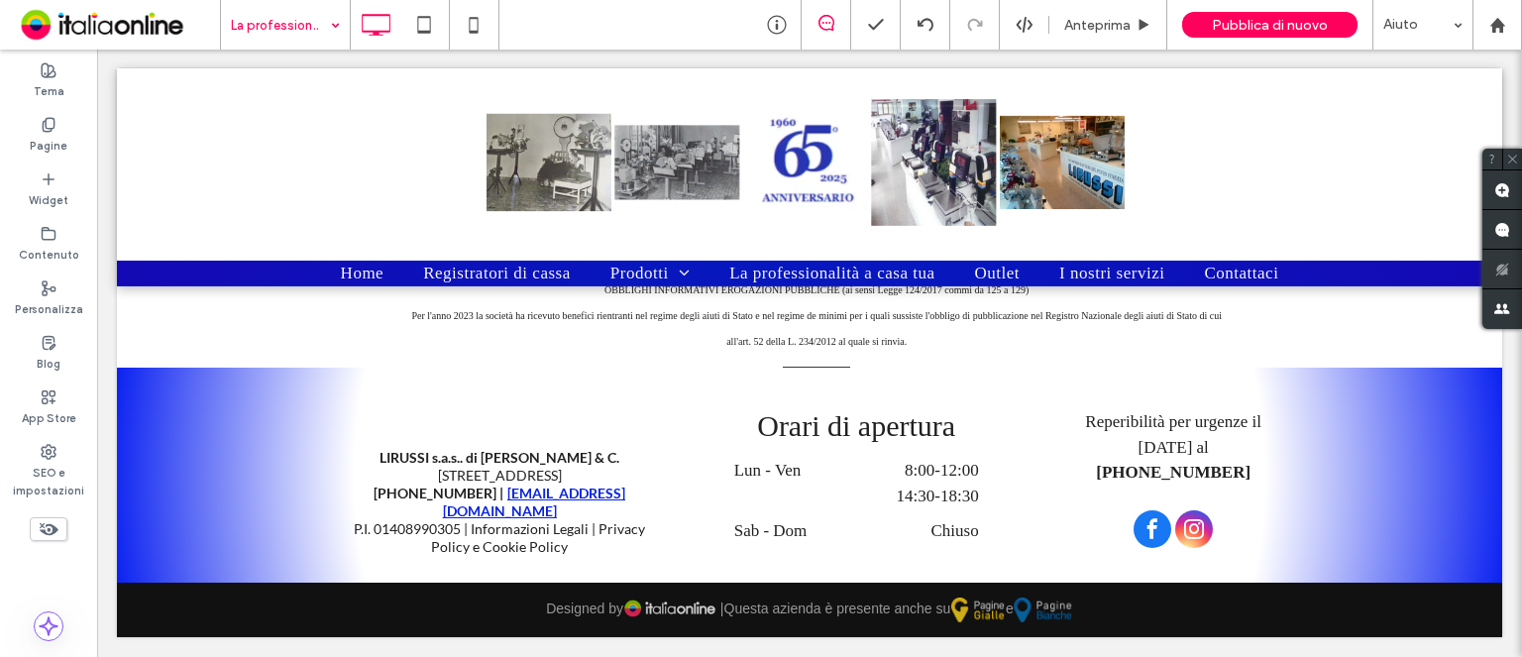
drag, startPoint x: 63, startPoint y: 204, endPoint x: 270, endPoint y: 7, distance: 285.9
click at [63, 204] on label "Widget" at bounding box center [49, 198] width 40 height 22
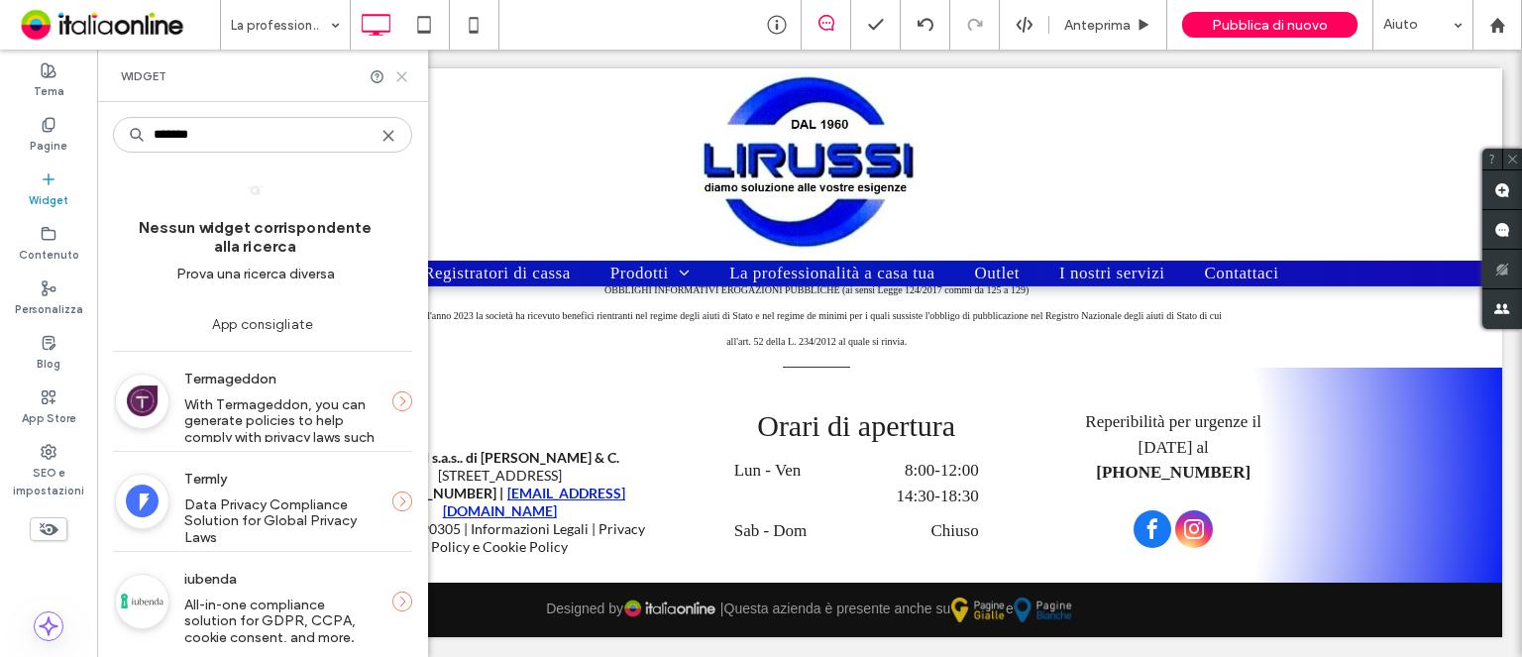
type input "*******"
click at [400, 78] on icon at bounding box center [401, 76] width 15 height 15
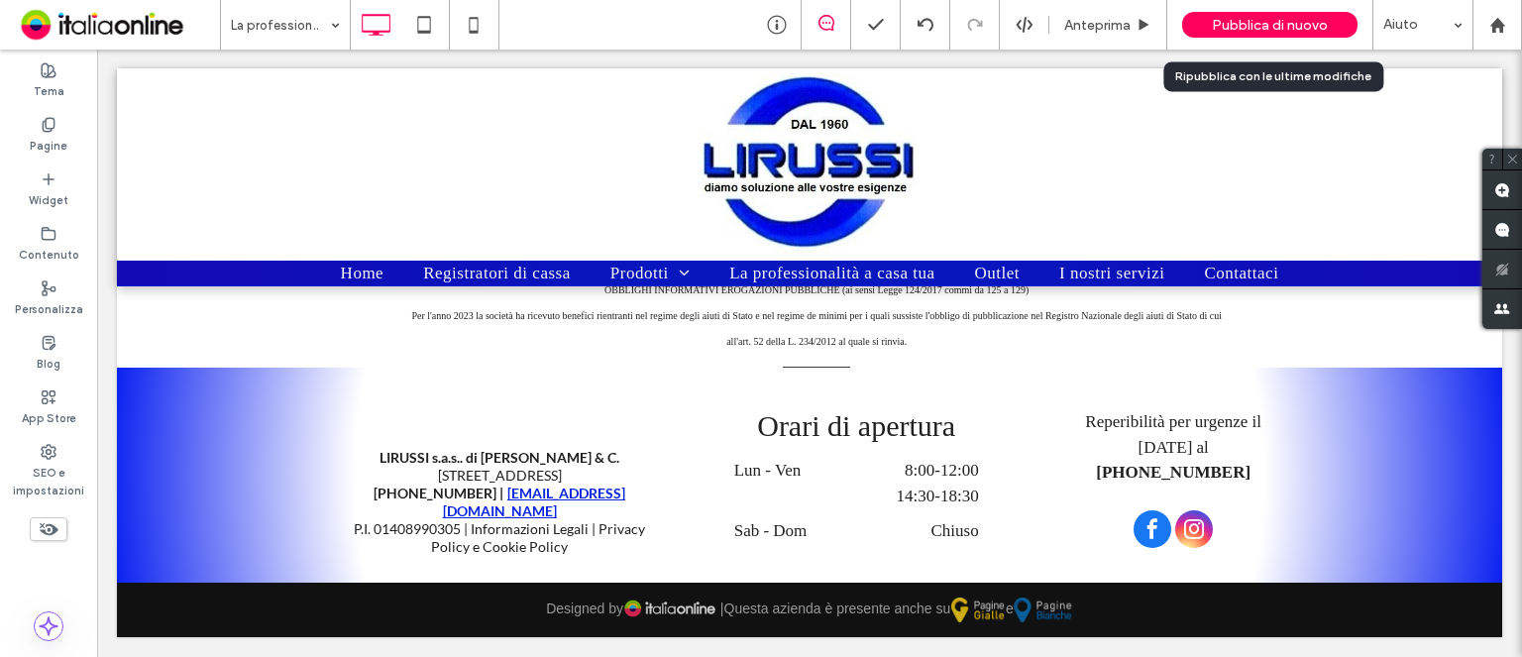
click at [1277, 19] on span "Pubblica di nuovo" at bounding box center [1270, 25] width 116 height 17
